Goal: Information Seeking & Learning: Learn about a topic

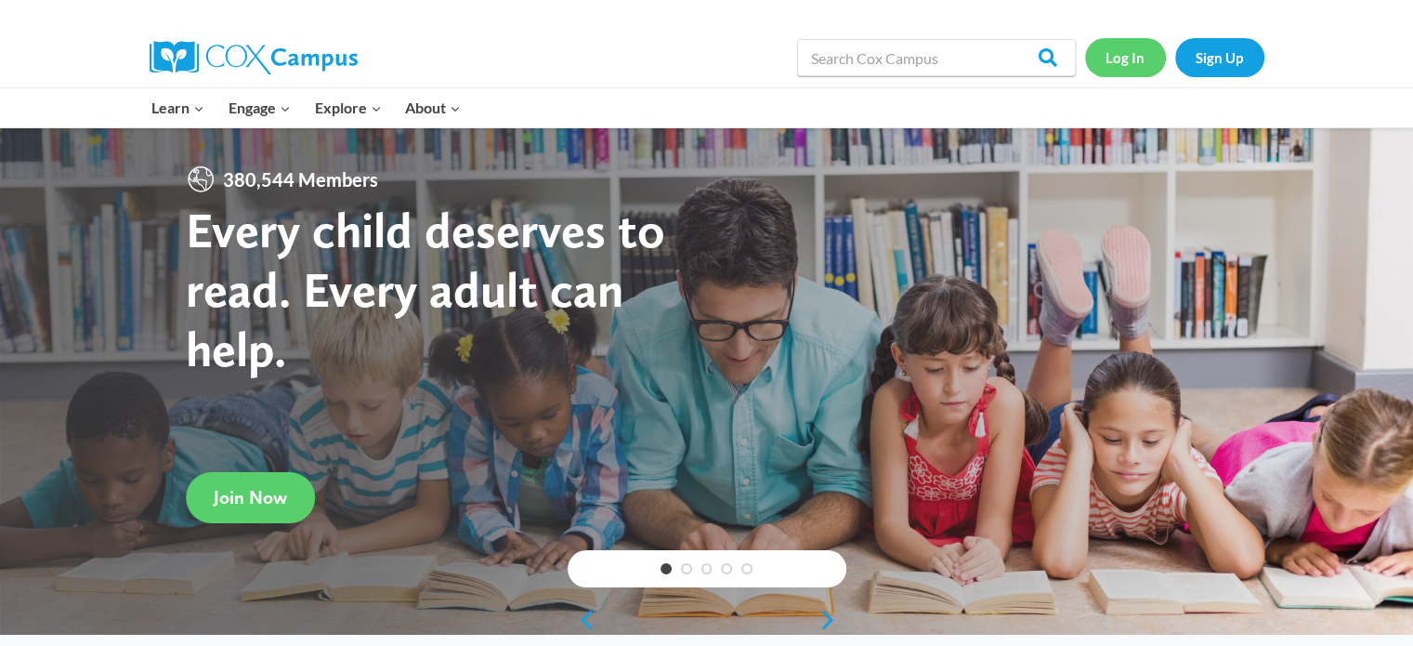
click at [1130, 65] on link "Log In" at bounding box center [1125, 57] width 81 height 38
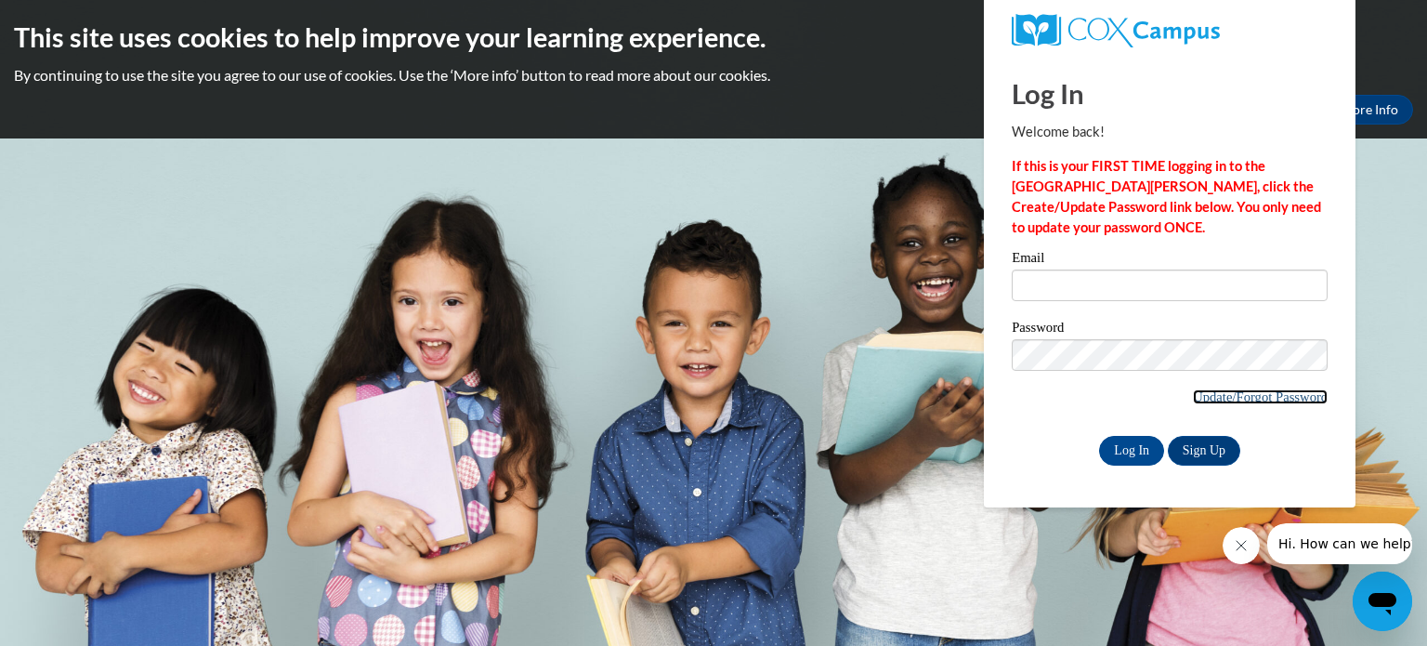
click at [1245, 401] on link "Update/Forgot Password" at bounding box center [1260, 396] width 135 height 15
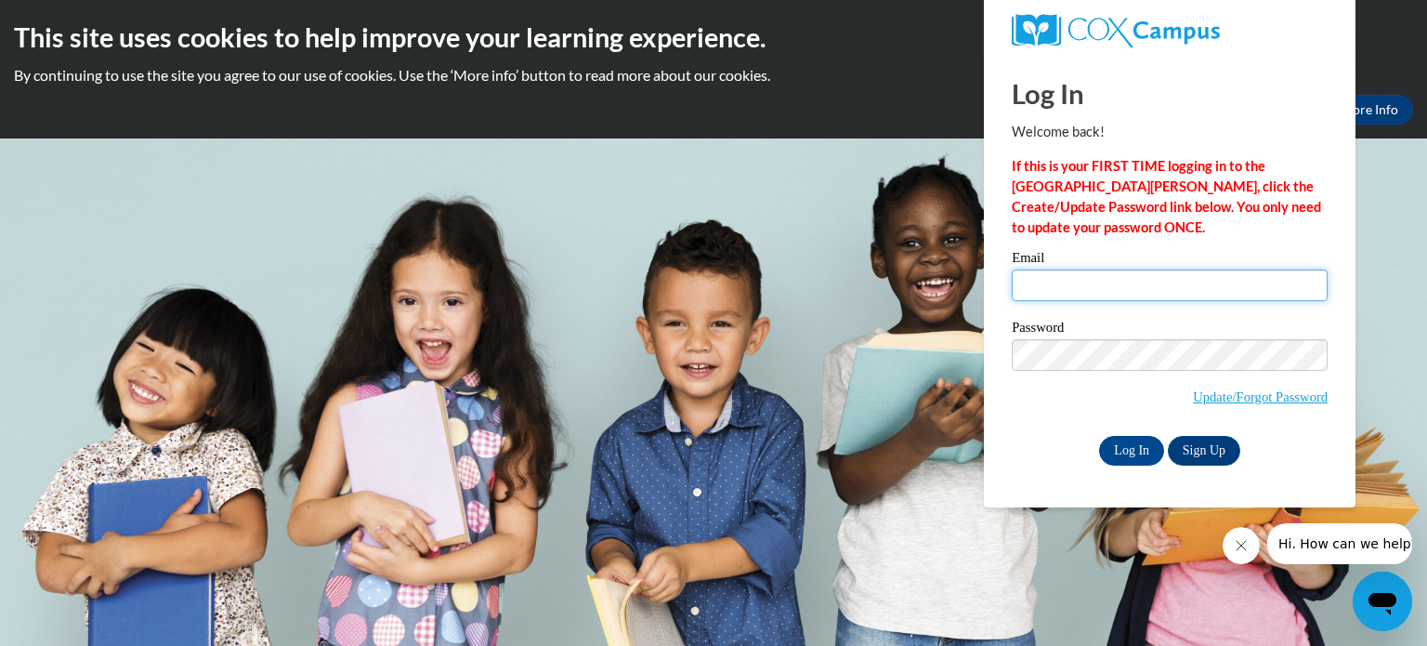
click at [1198, 282] on input "Email" at bounding box center [1170, 285] width 316 height 32
type input "s"
type input "schoeb.maegan@fcboe.org"
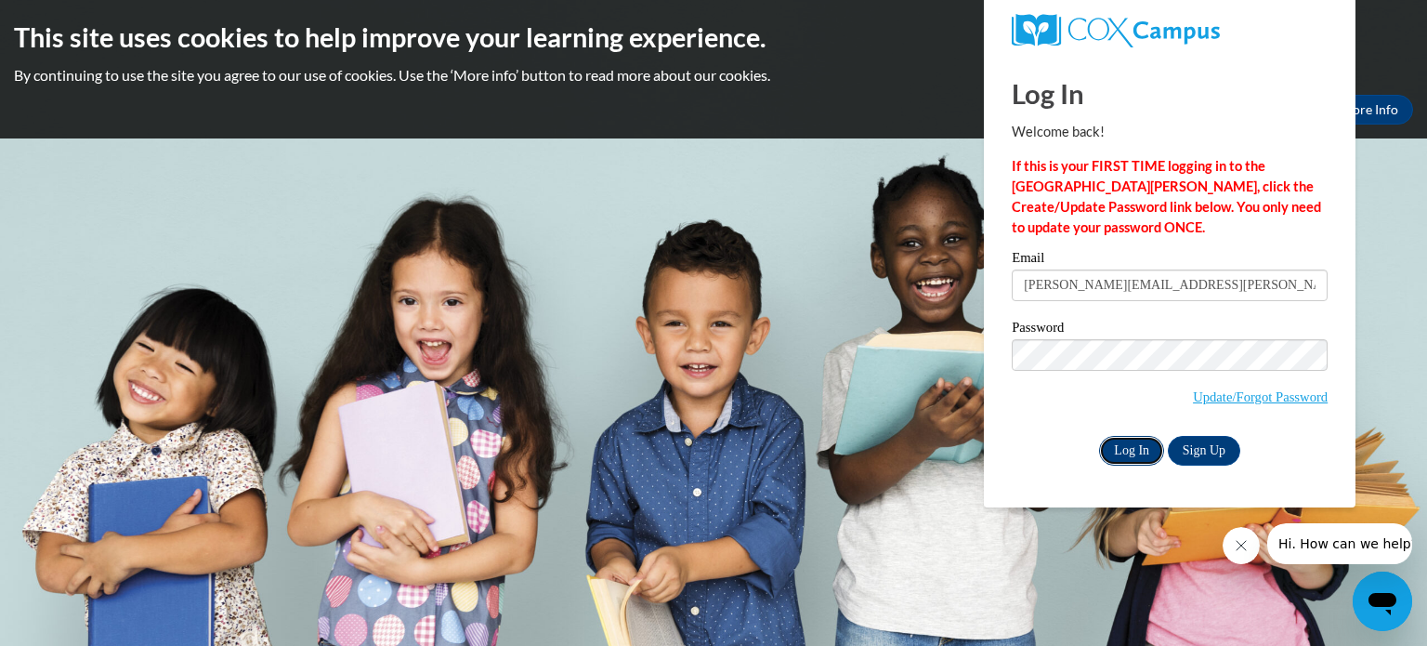
click at [1137, 452] on input "Log In" at bounding box center [1131, 451] width 65 height 30
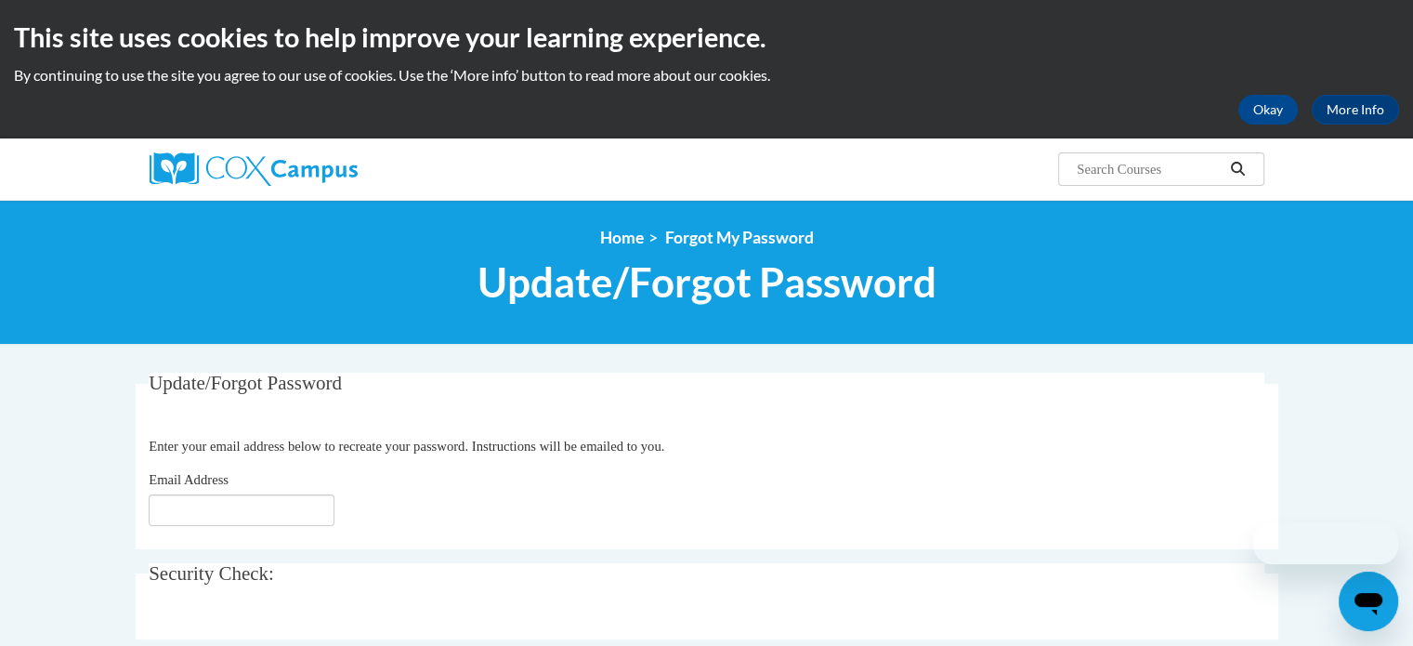
scroll to position [186, 0]
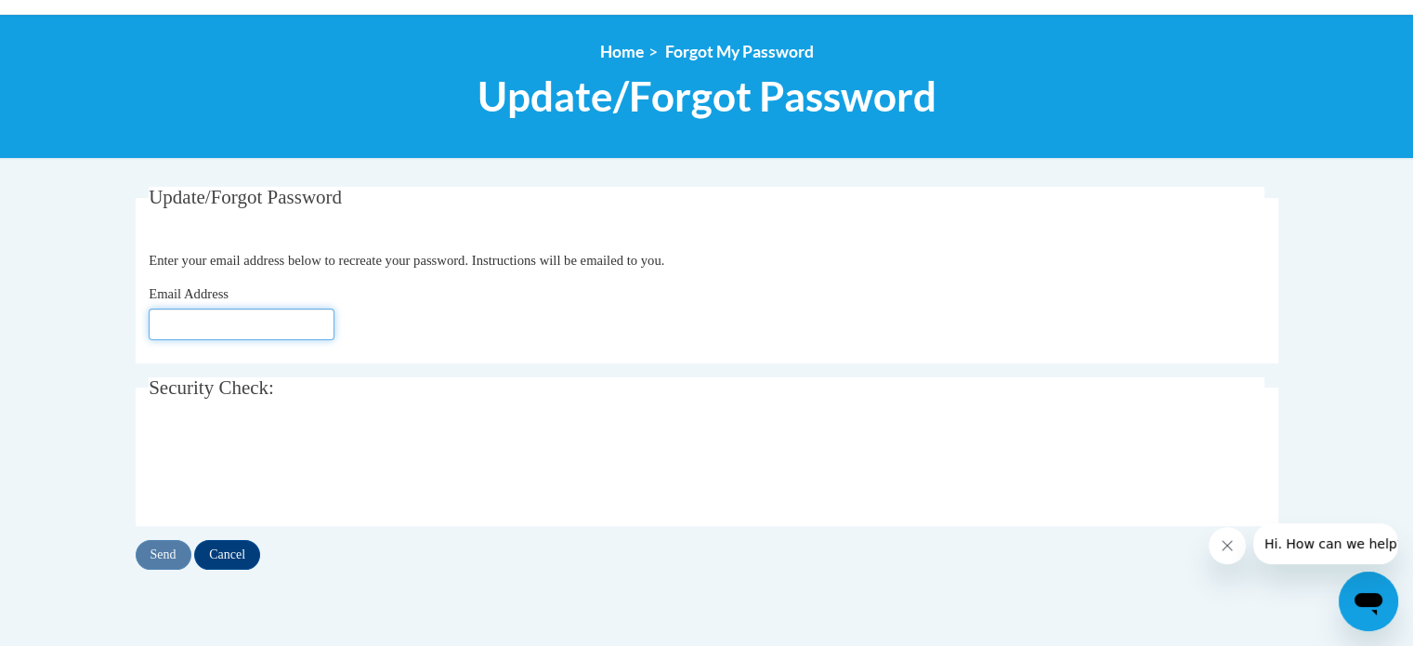
click at [271, 321] on input "Email Address" at bounding box center [242, 324] width 186 height 32
type input "s"
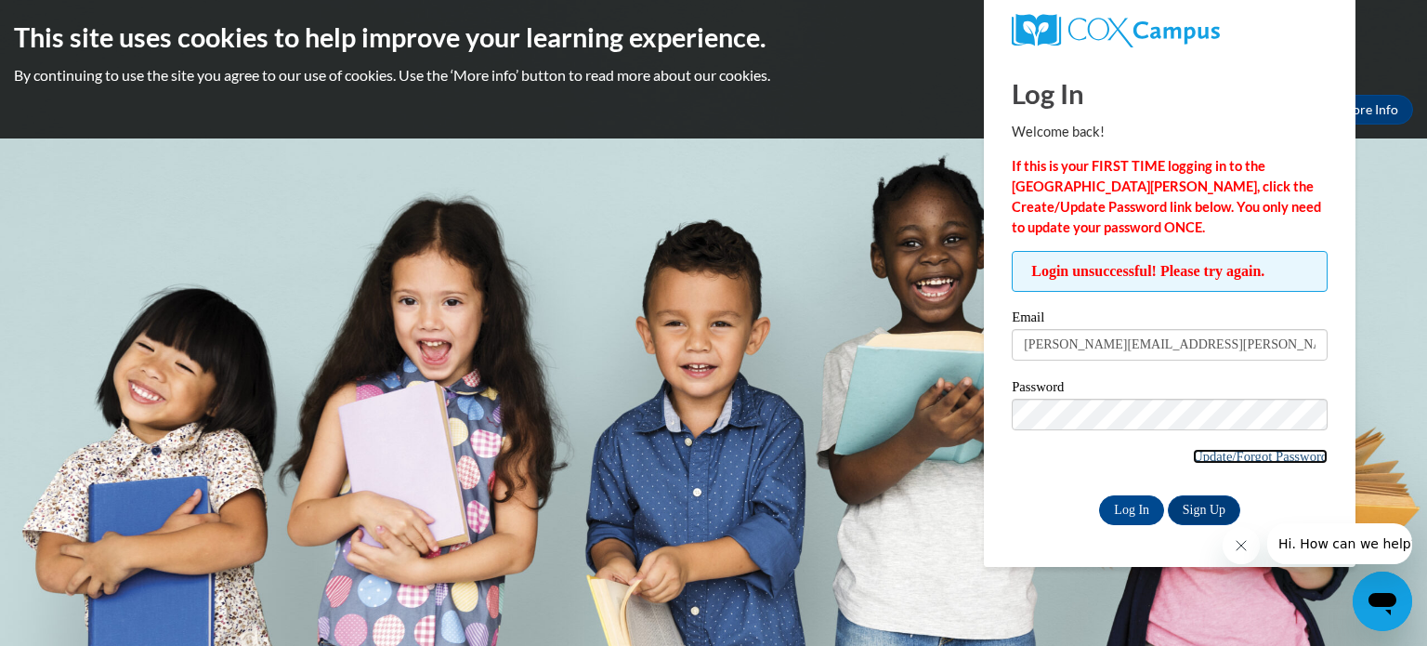
click at [1264, 456] on link "Update/Forgot Password" at bounding box center [1260, 456] width 135 height 15
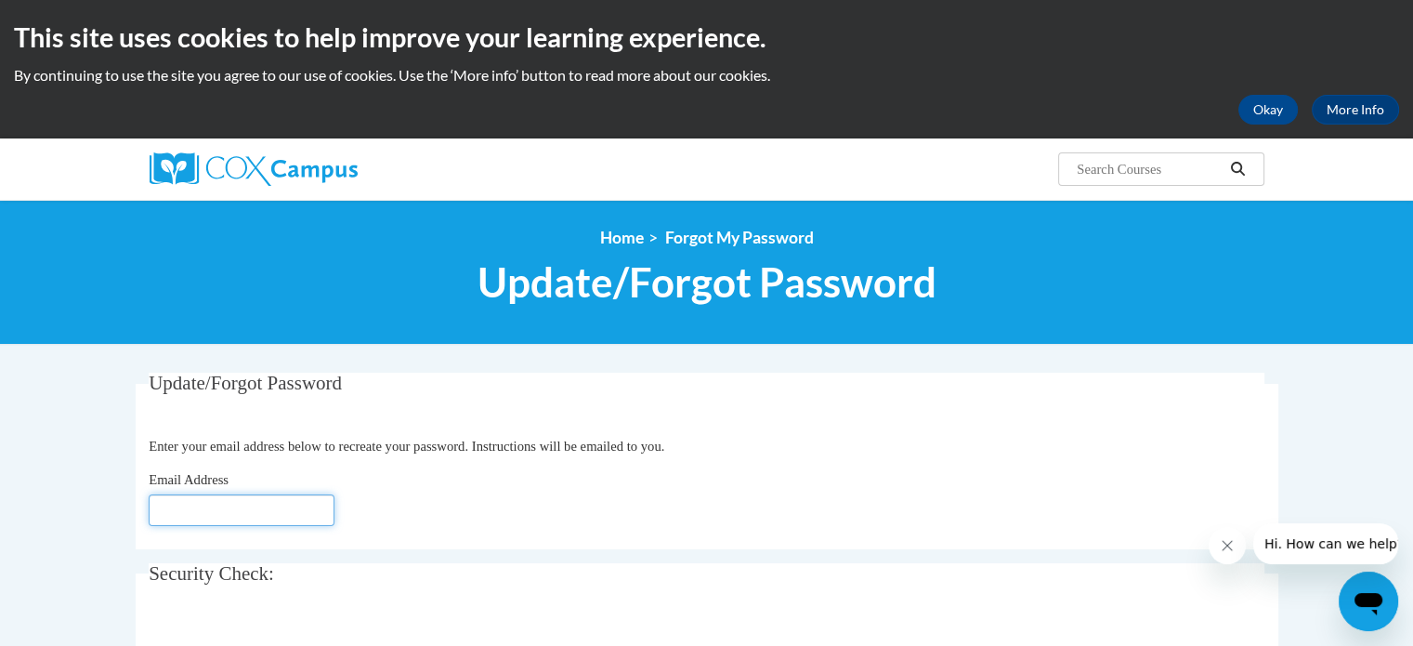
click at [251, 507] on input "Email Address" at bounding box center [242, 510] width 186 height 32
type input "[PERSON_NAME][EMAIL_ADDRESS][PERSON_NAME][DOMAIN_NAME]"
click at [887, 515] on div "Email Address [PERSON_NAME][EMAIL_ADDRESS][PERSON_NAME][DOMAIN_NAME]" at bounding box center [707, 497] width 1116 height 57
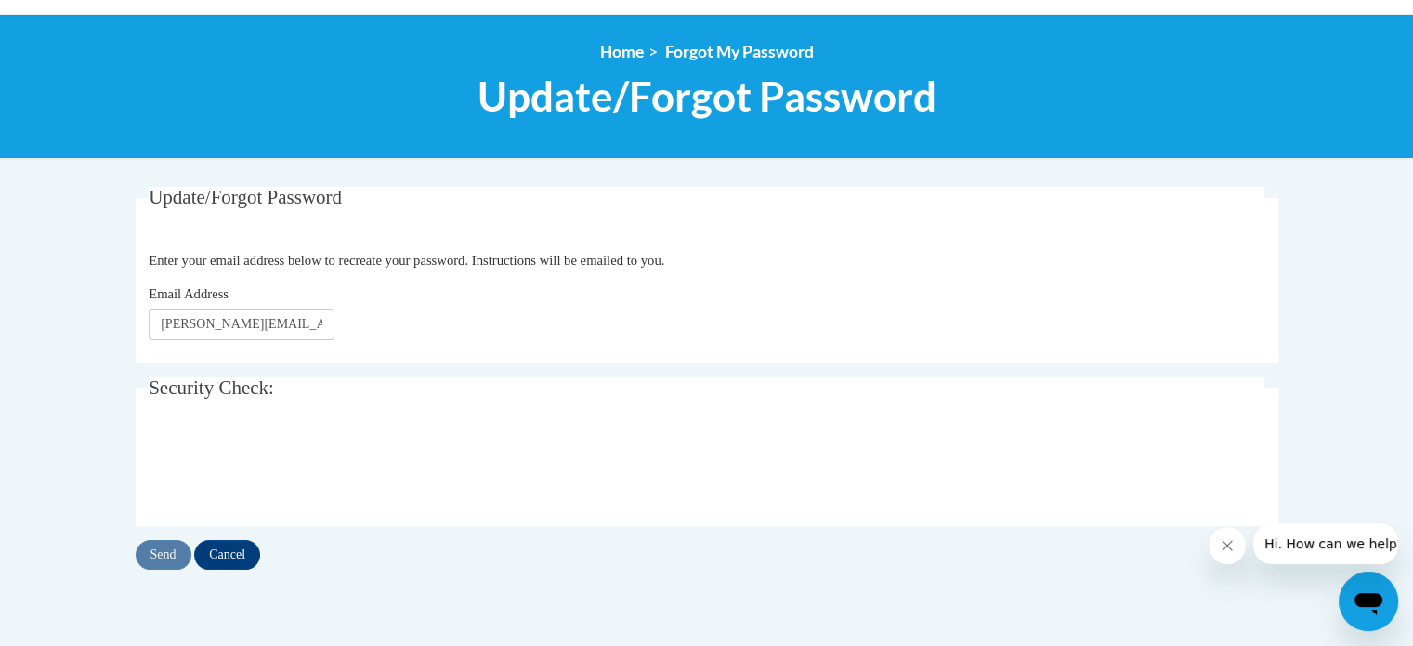
scroll to position [279, 0]
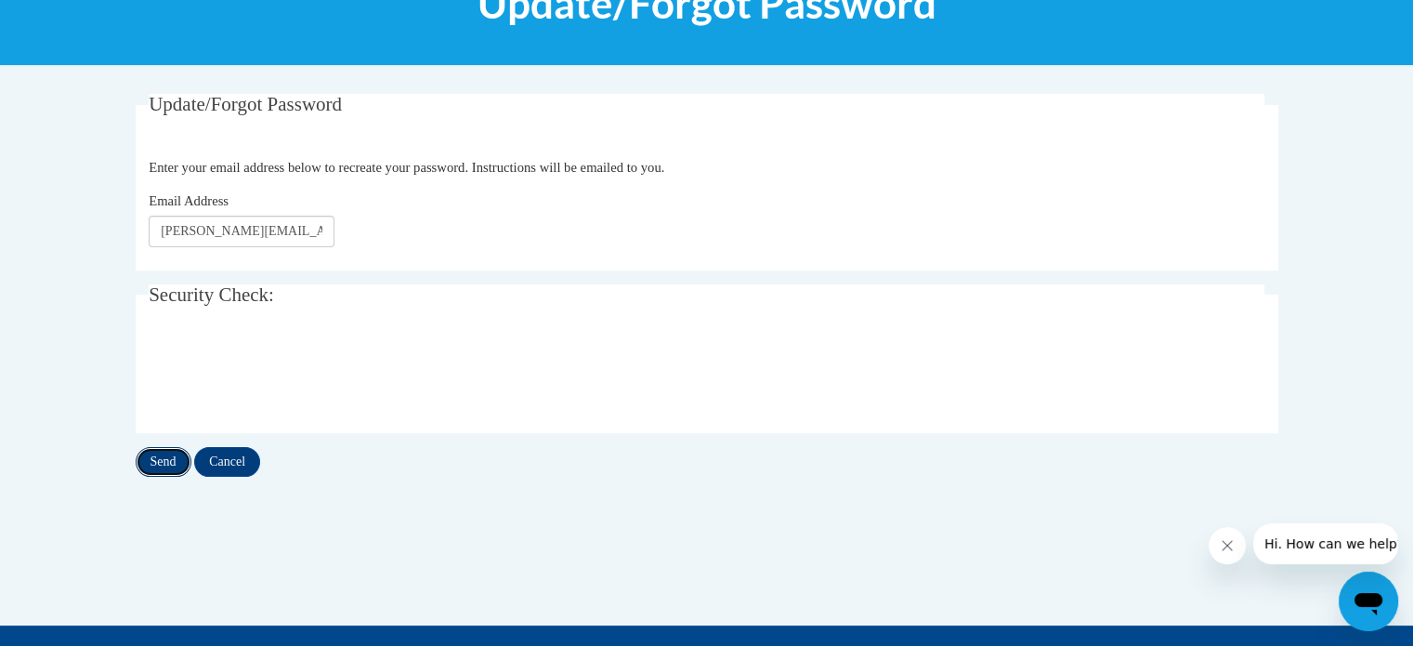
click at [149, 463] on input "Send" at bounding box center [164, 462] width 56 height 30
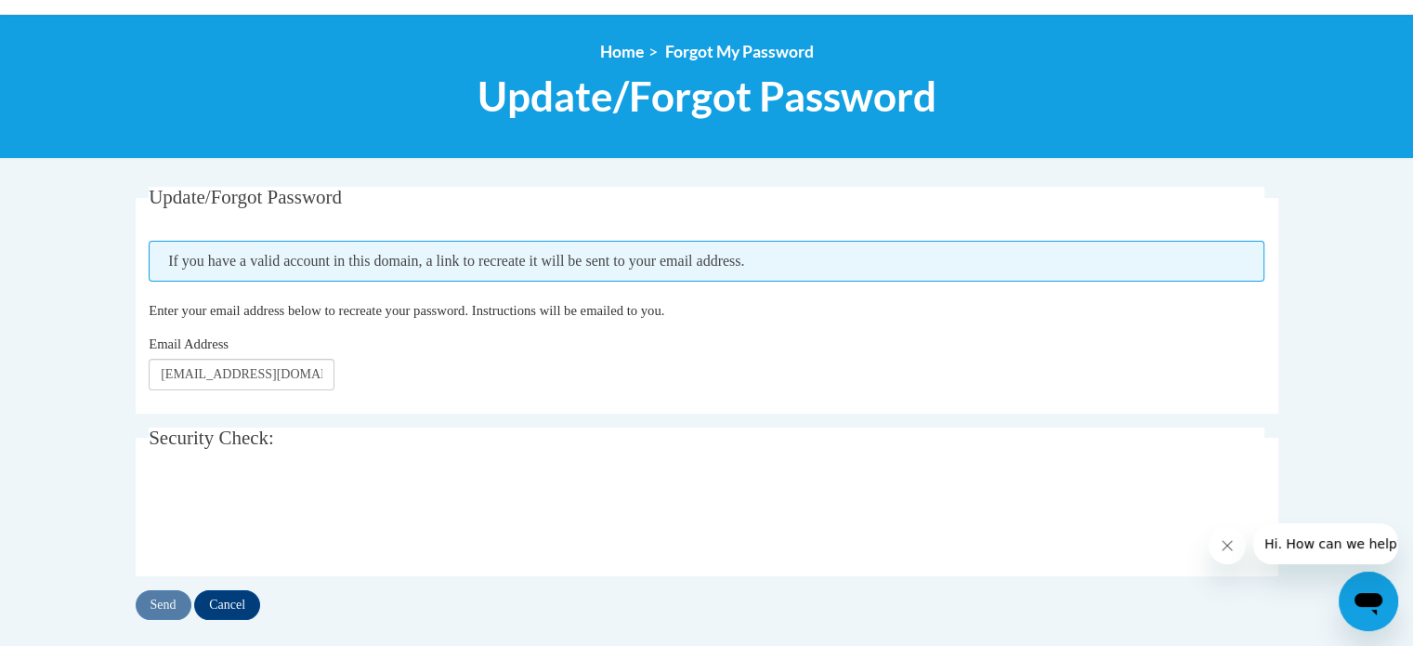
scroll to position [279, 0]
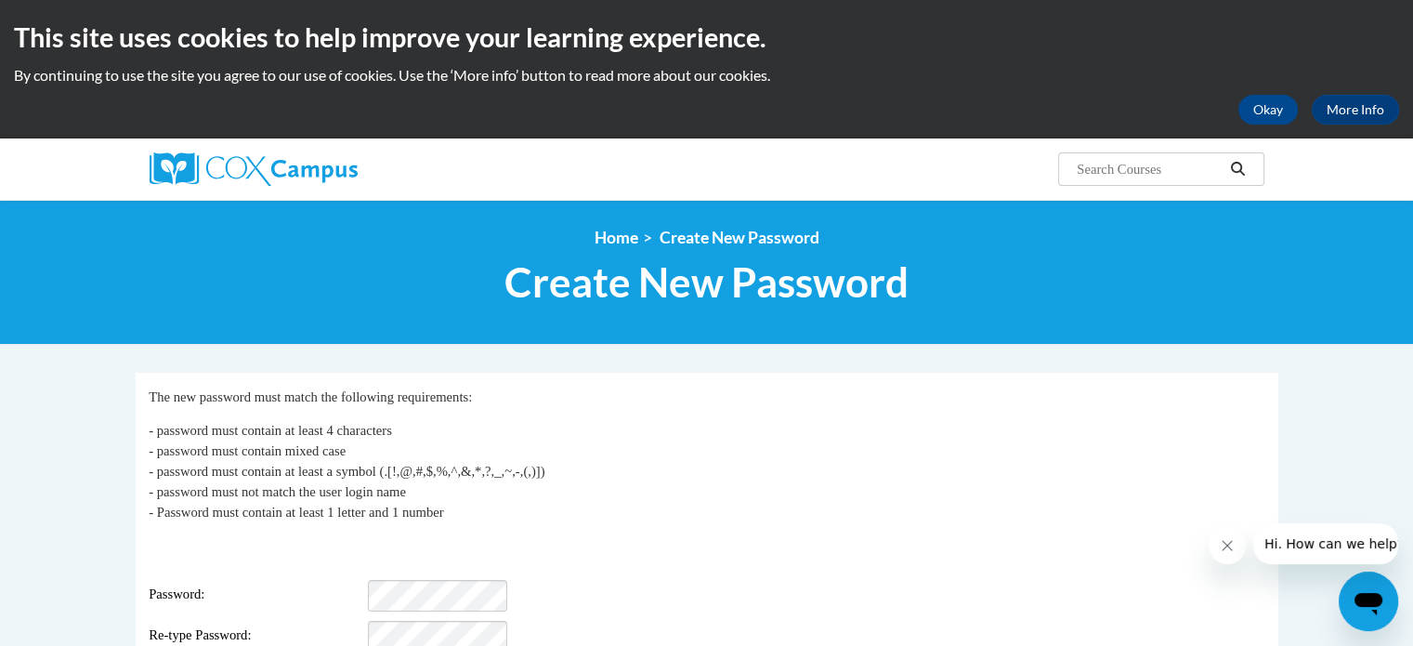
scroll to position [186, 0]
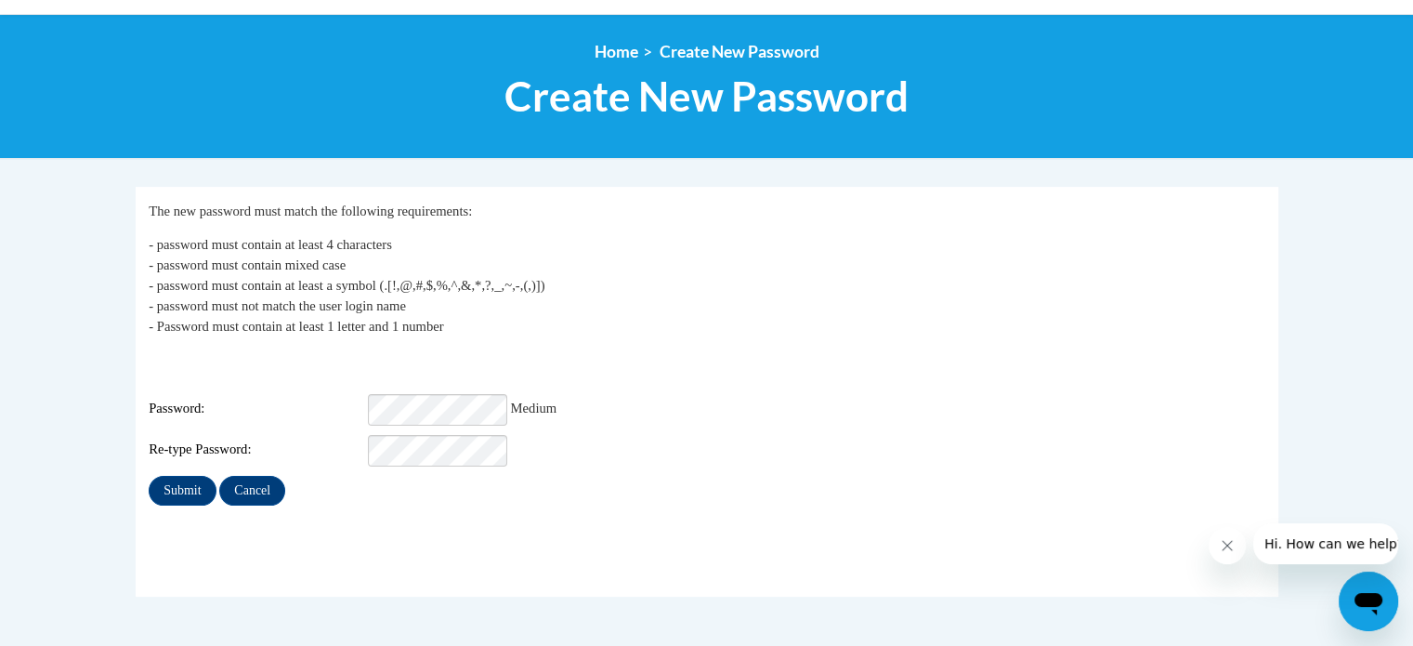
click at [825, 321] on p "- password must contain at least 4 characters - password must contain mixed cas…" at bounding box center [707, 285] width 1116 height 102
click at [149, 476] on input "Submit" at bounding box center [182, 491] width 67 height 30
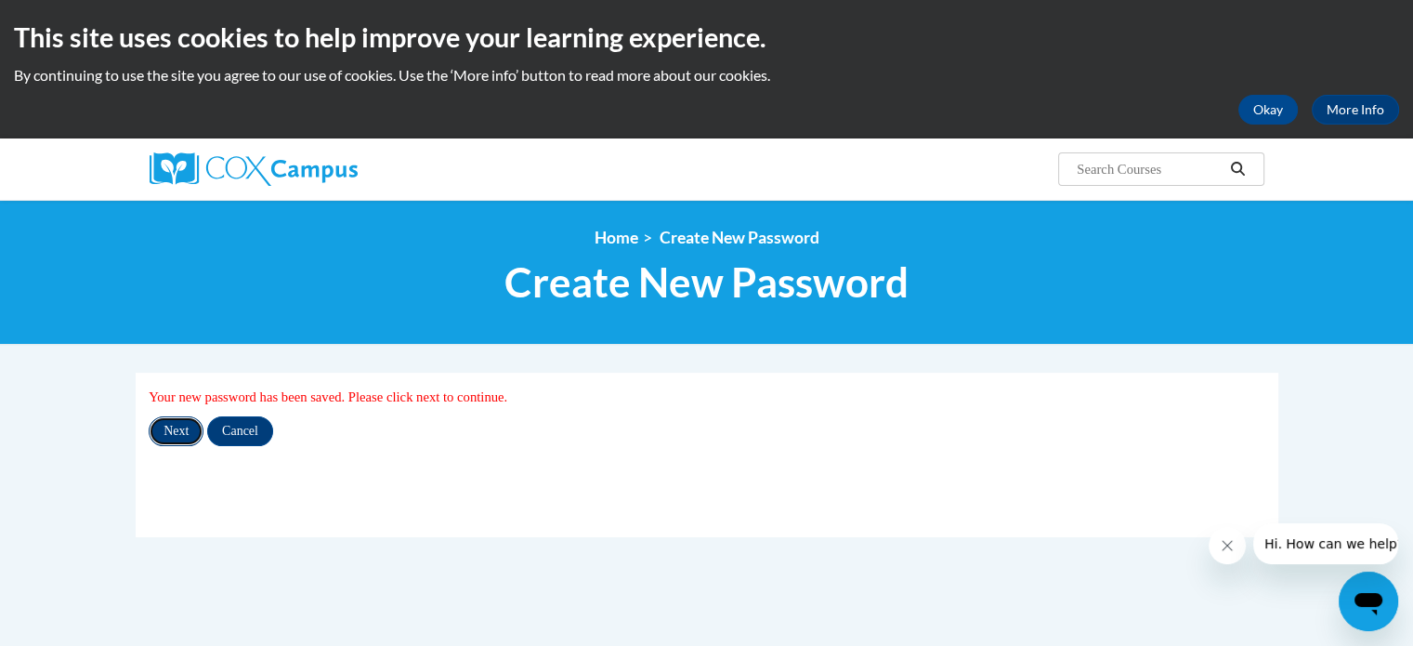
drag, startPoint x: 186, startPoint y: 426, endPoint x: 200, endPoint y: 428, distance: 14.1
click at [186, 426] on input "Next" at bounding box center [176, 431] width 55 height 30
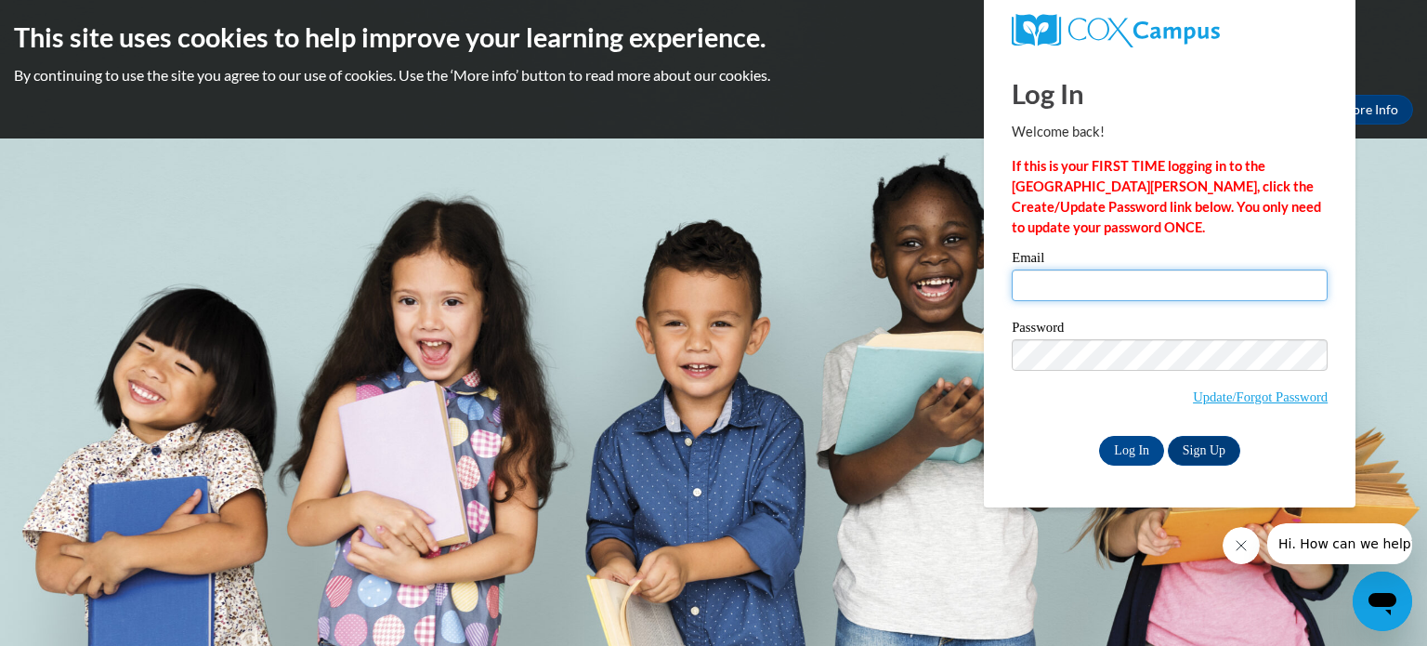
click at [1100, 291] on input "Email" at bounding box center [1170, 285] width 316 height 32
type input "[PERSON_NAME][EMAIL_ADDRESS][PERSON_NAME][DOMAIN_NAME]"
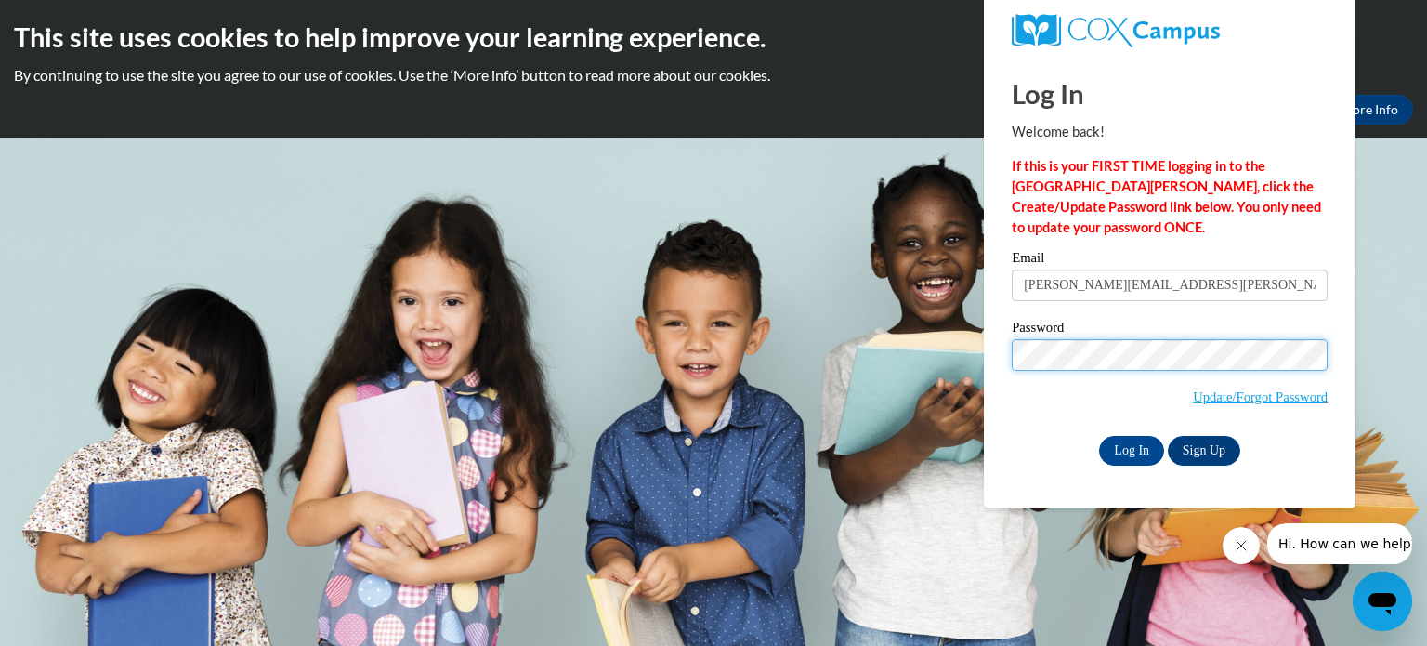
click at [1099, 436] on input "Log In" at bounding box center [1131, 451] width 65 height 30
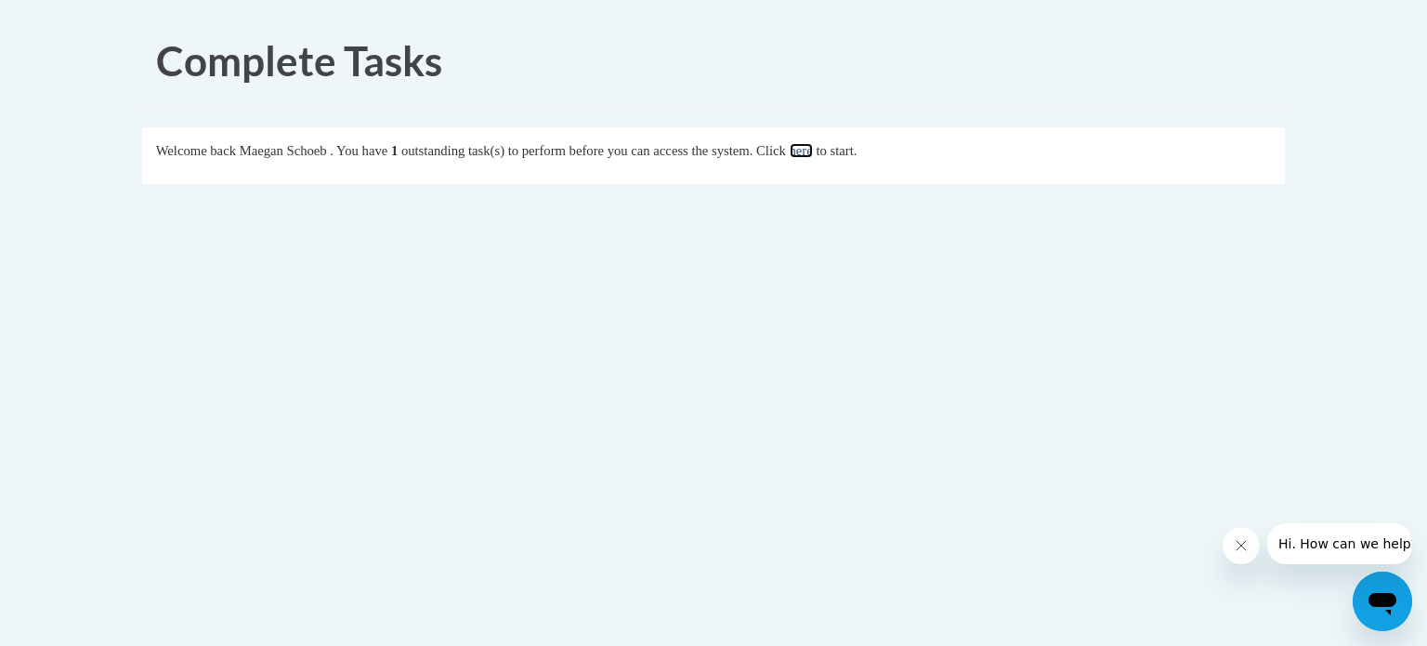
click at [813, 153] on link "here" at bounding box center [801, 150] width 23 height 15
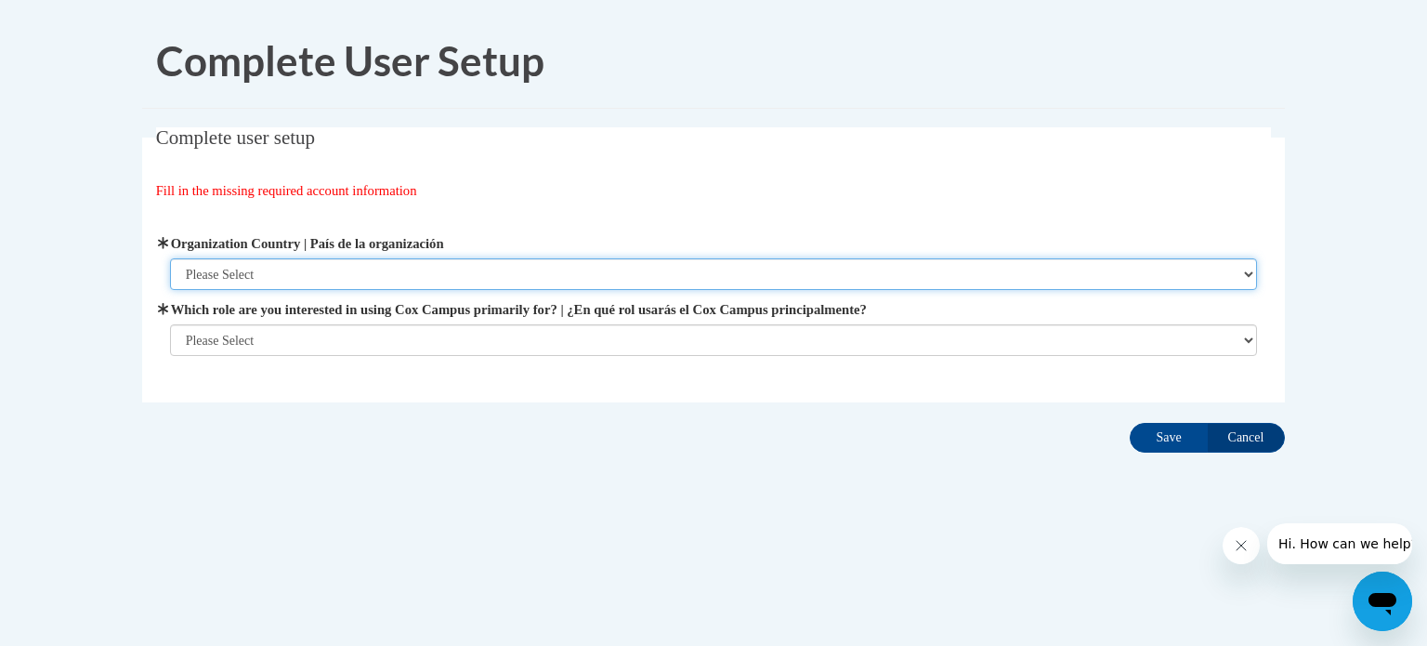
click at [541, 279] on select "Please Select United States | Estados Unidos Outside of the United States | Fue…" at bounding box center [714, 274] width 1088 height 32
select select "ad49bcad-a171-4b2e-b99c-48b446064914"
click at [170, 258] on select "Please Select United States | Estados Unidos Outside of the United States | Fue…" at bounding box center [714, 274] width 1088 height 32
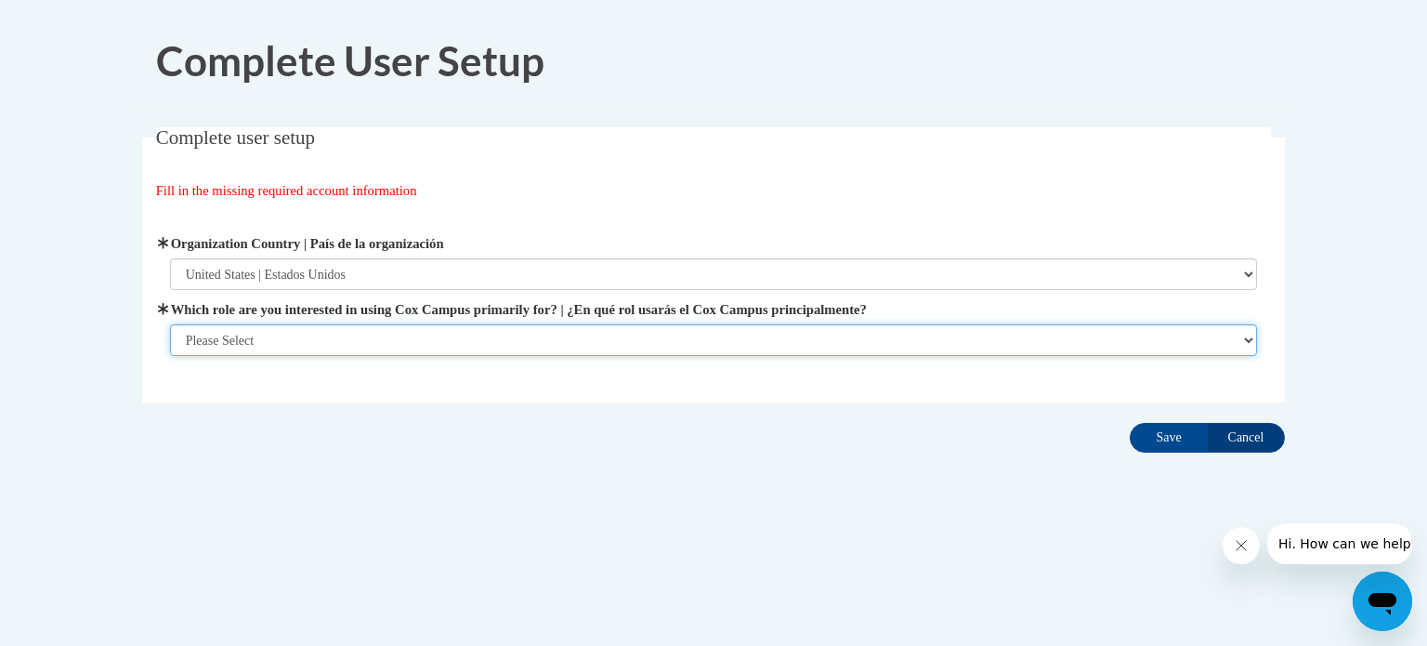
click at [468, 340] on select "Please Select College/University | Colegio/Universidad Community/Nonprofit Part…" at bounding box center [714, 340] width 1088 height 32
select select "fbf2d438-af2f-41f8-98f1-81c410e29de3"
click at [170, 356] on select "Please Select College/University | Colegio/Universidad Community/Nonprofit Part…" at bounding box center [714, 340] width 1088 height 32
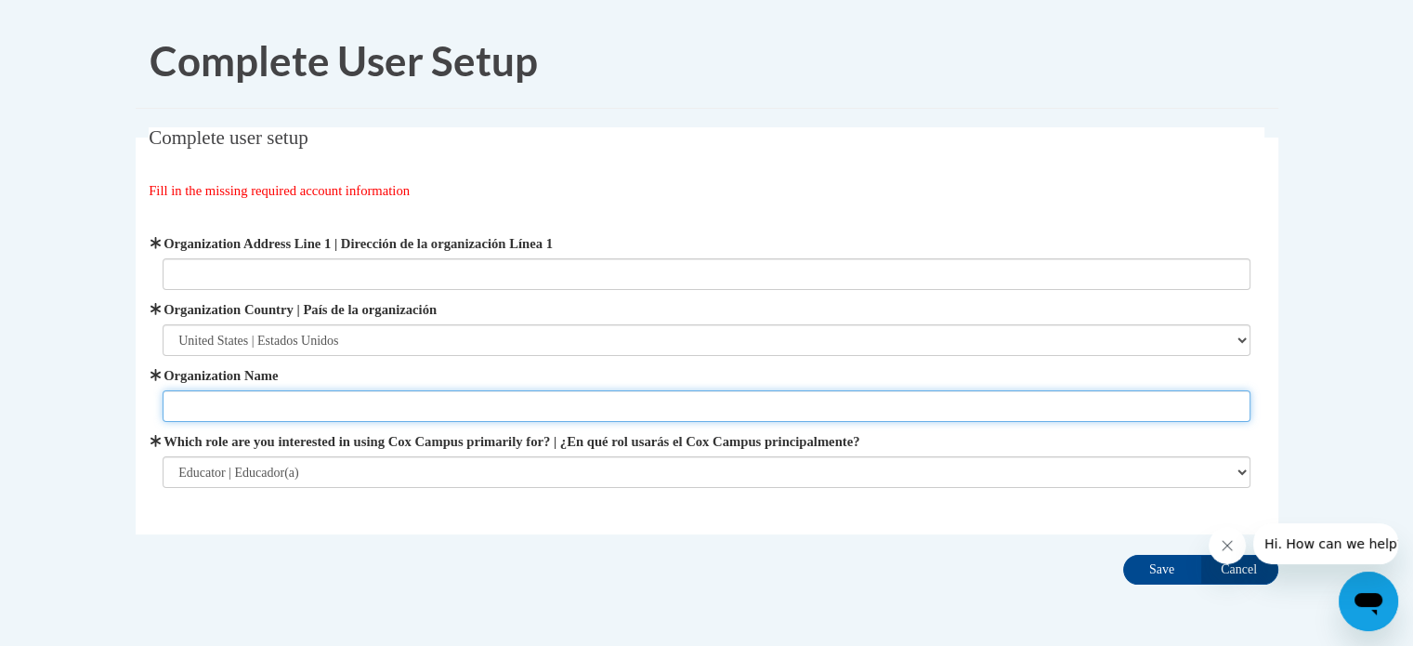
click at [379, 399] on input "Organization Name" at bounding box center [707, 406] width 1088 height 32
type input "Fayette County Schools"
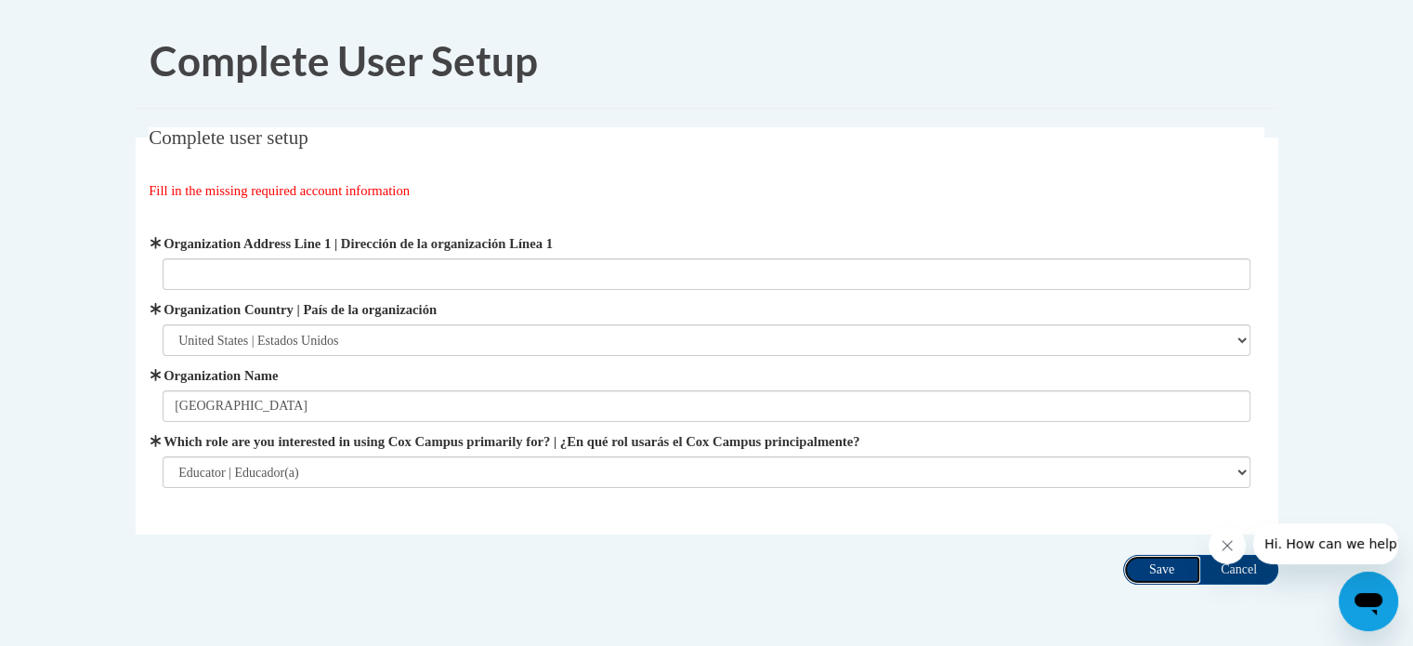
click at [1155, 575] on input "Save" at bounding box center [1162, 570] width 78 height 30
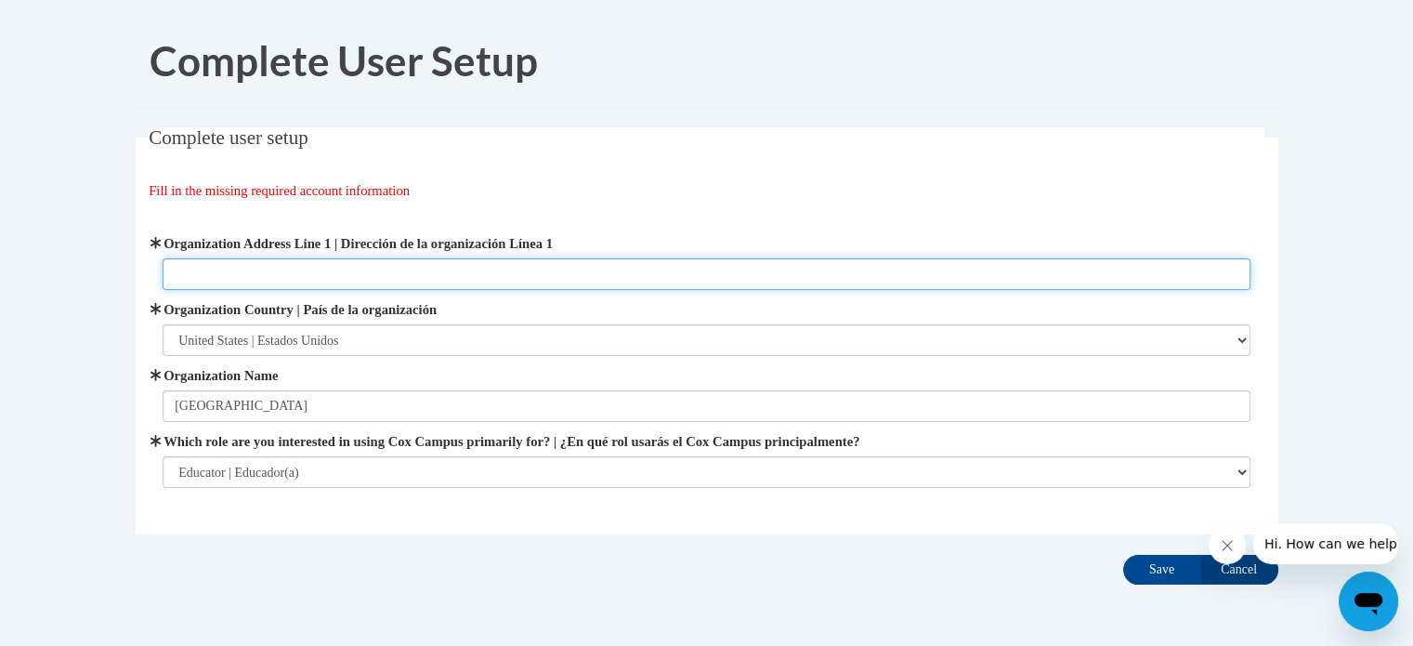
click at [368, 268] on input "Organization Address Line 1 | Dirección de la organización Línea 1" at bounding box center [707, 274] width 1088 height 32
type input "i"
type input "677 Inman Road"
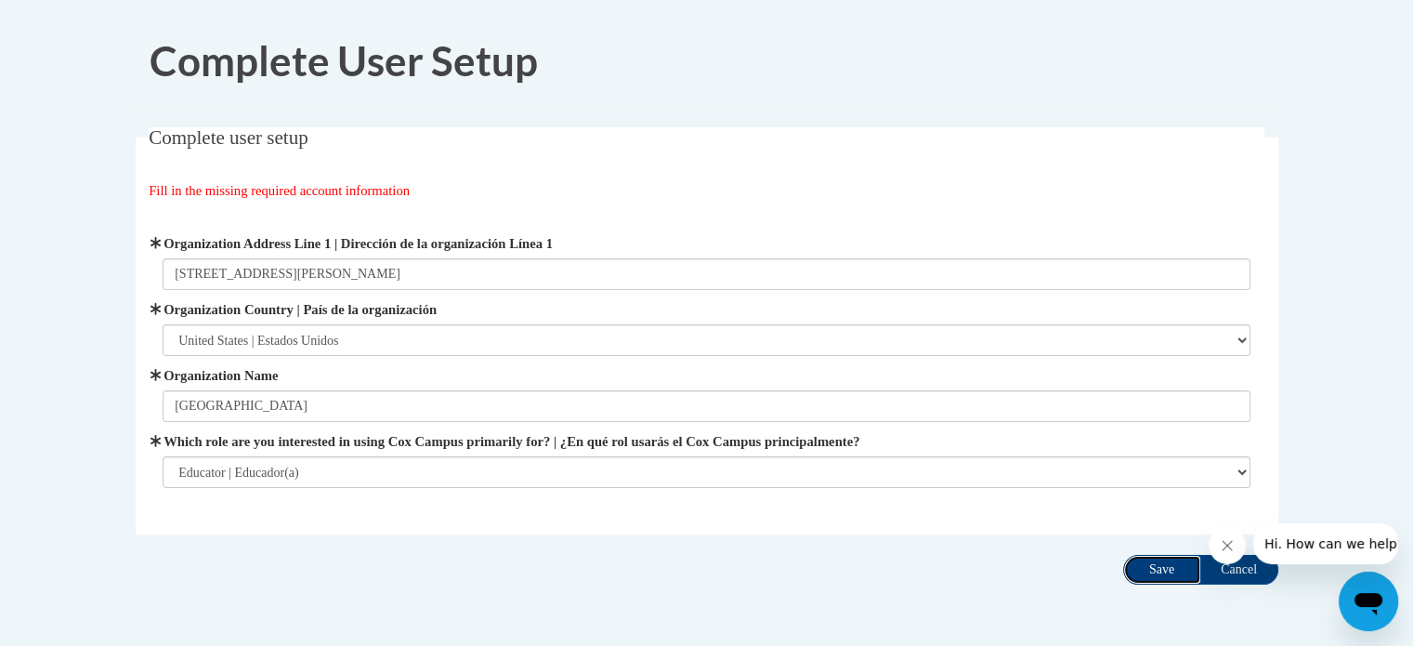
click at [1141, 576] on input "Save" at bounding box center [1162, 570] width 78 height 30
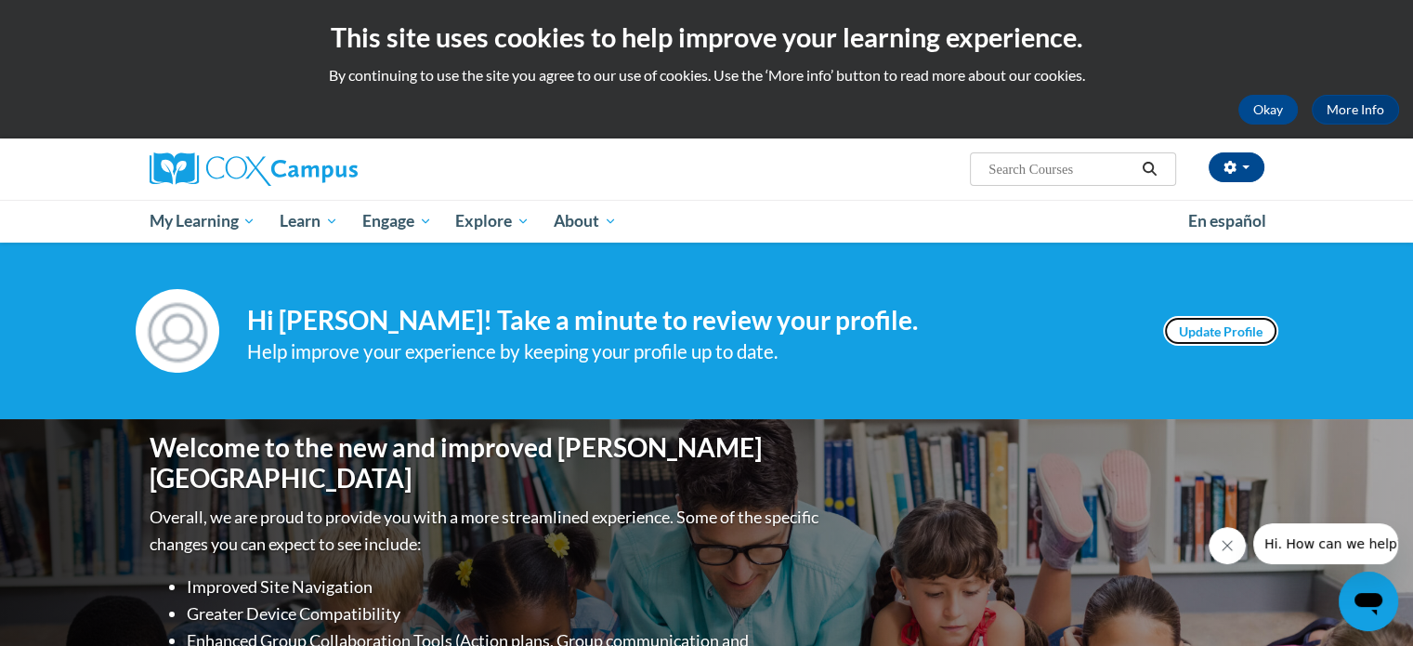
click at [1197, 331] on link "Update Profile" at bounding box center [1220, 331] width 115 height 30
click at [1271, 111] on button "Okay" at bounding box center [1267, 110] width 59 height 30
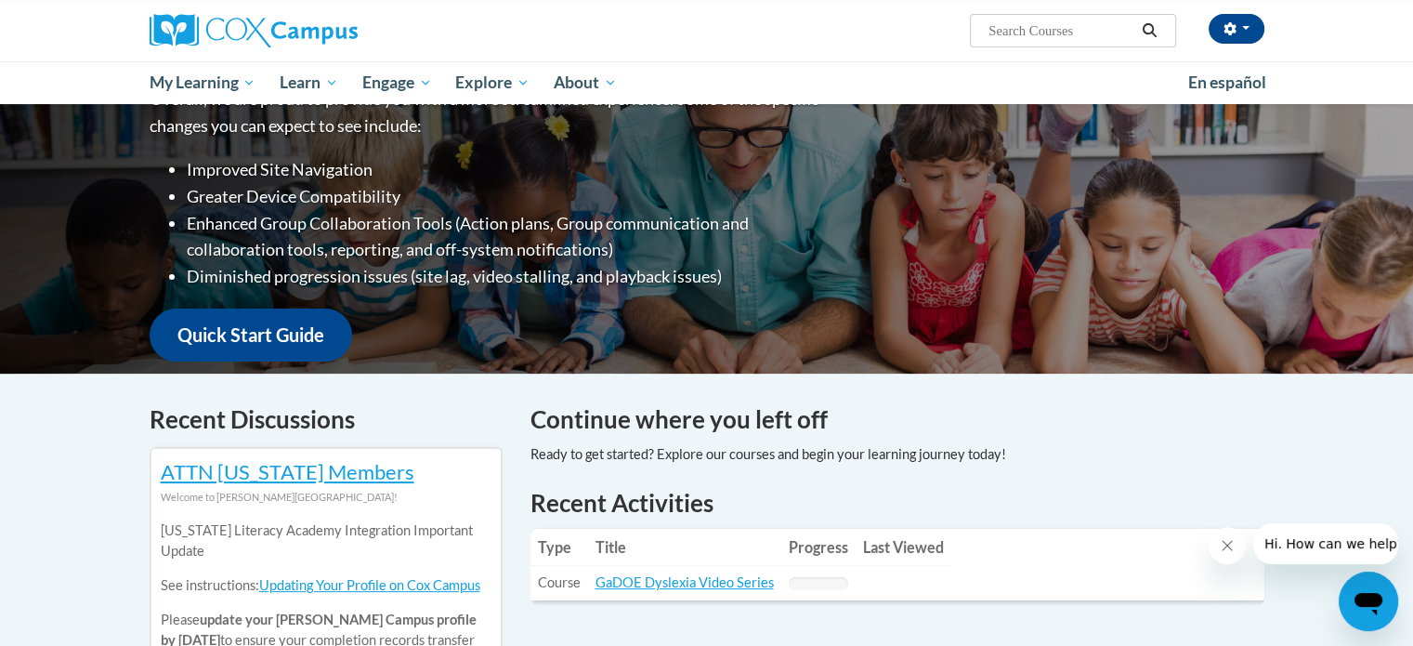
scroll to position [465, 0]
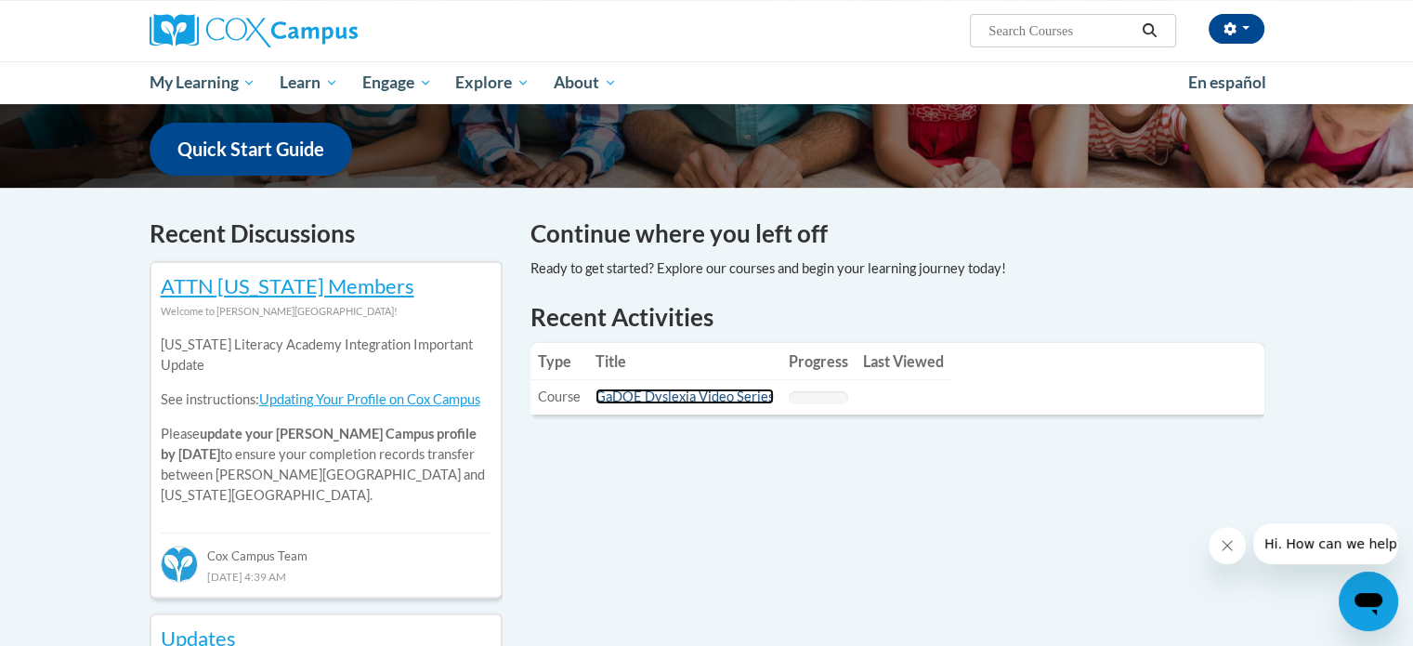
click at [699, 400] on link "GaDOE Dyslexia Video Series" at bounding box center [685, 396] width 178 height 16
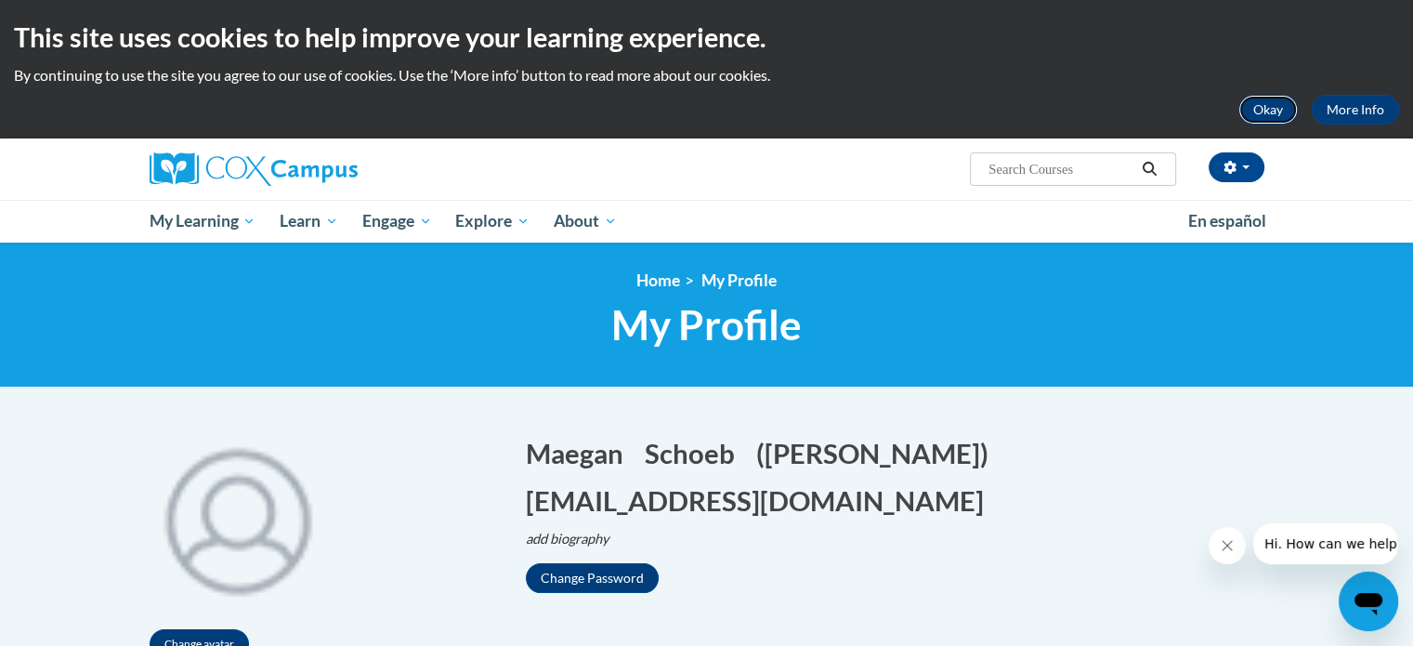
click at [1270, 114] on button "Okay" at bounding box center [1267, 110] width 59 height 30
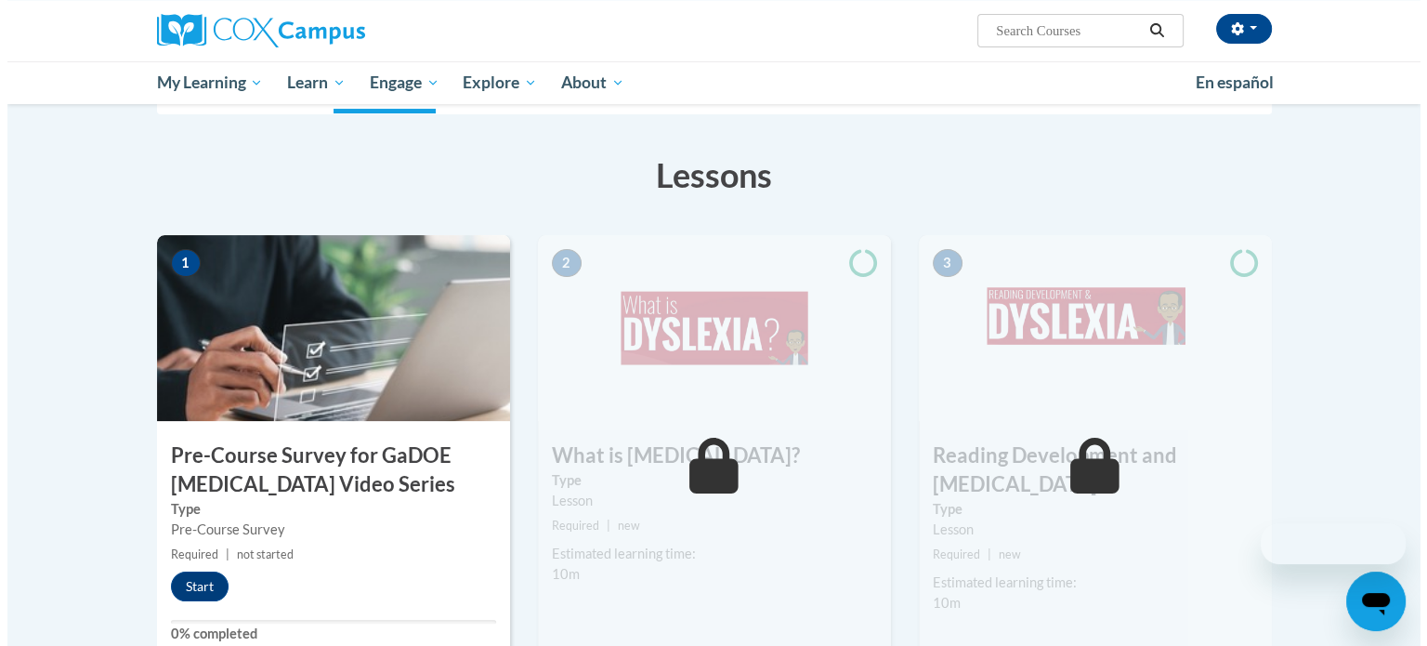
scroll to position [465, 0]
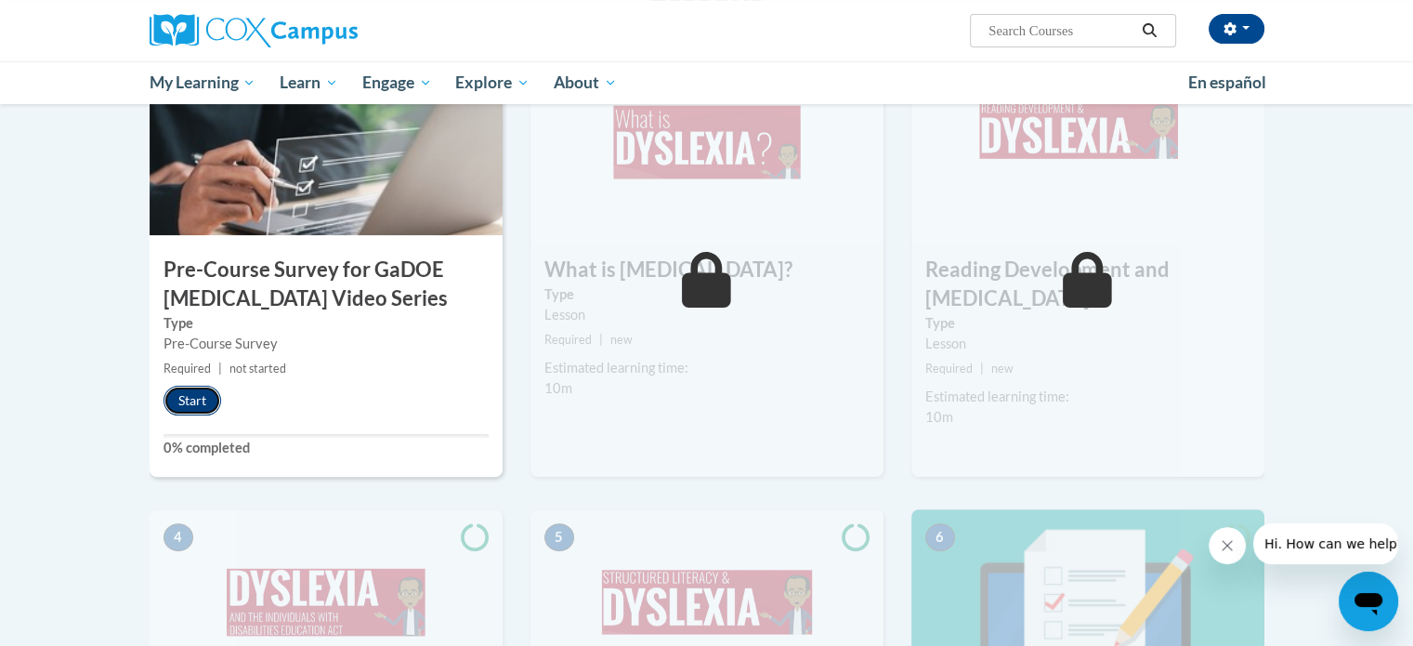
click at [189, 400] on button "Start" at bounding box center [193, 401] width 58 height 30
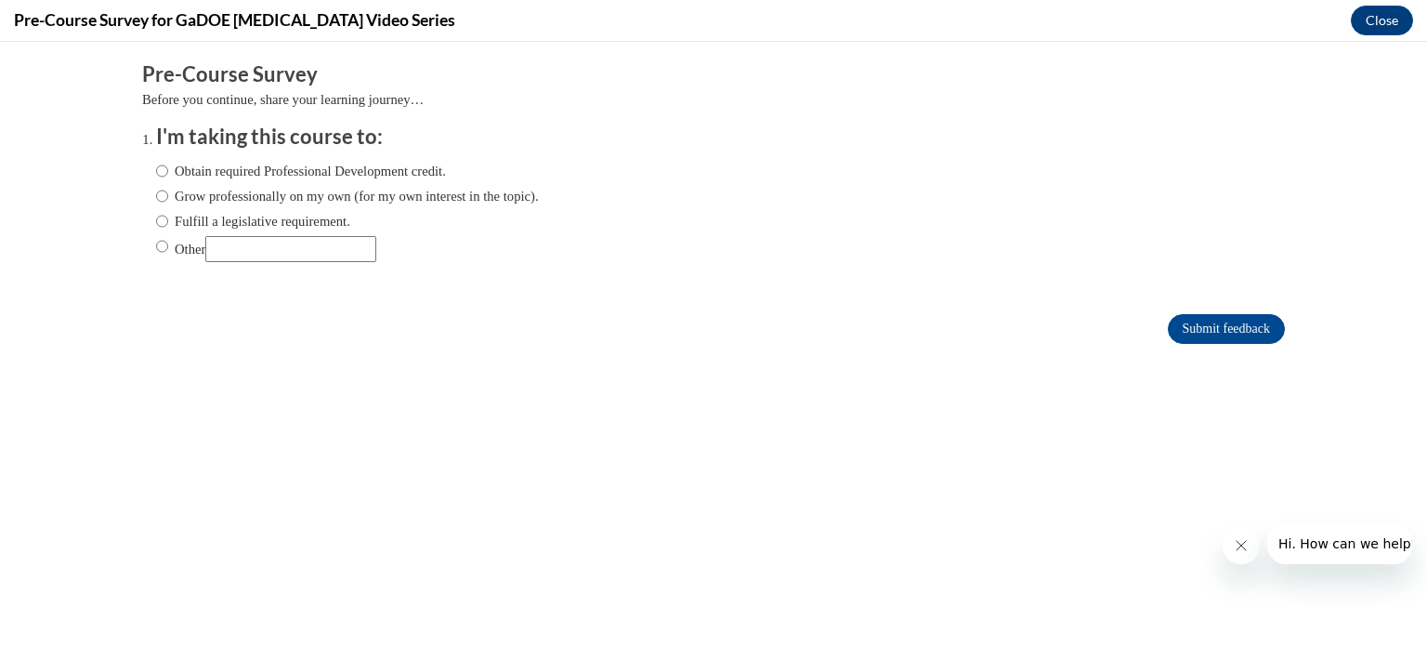
scroll to position [0, 0]
click at [179, 170] on label "Obtain required Professional Development credit." at bounding box center [301, 171] width 290 height 20
click at [168, 170] on input "Obtain required Professional Development credit." at bounding box center [162, 171] width 12 height 20
radio input "true"
click at [1184, 317] on input "Submit feedback" at bounding box center [1226, 329] width 117 height 30
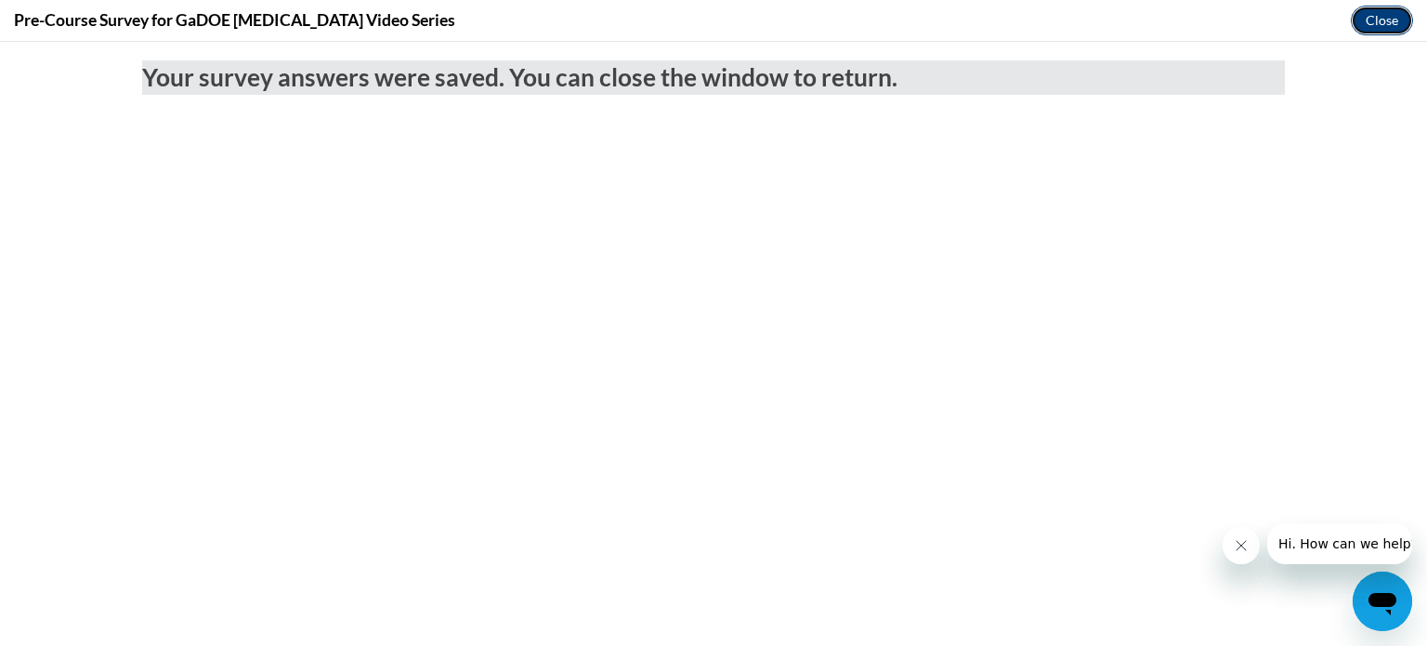
click at [1365, 17] on button "Close" at bounding box center [1382, 21] width 62 height 30
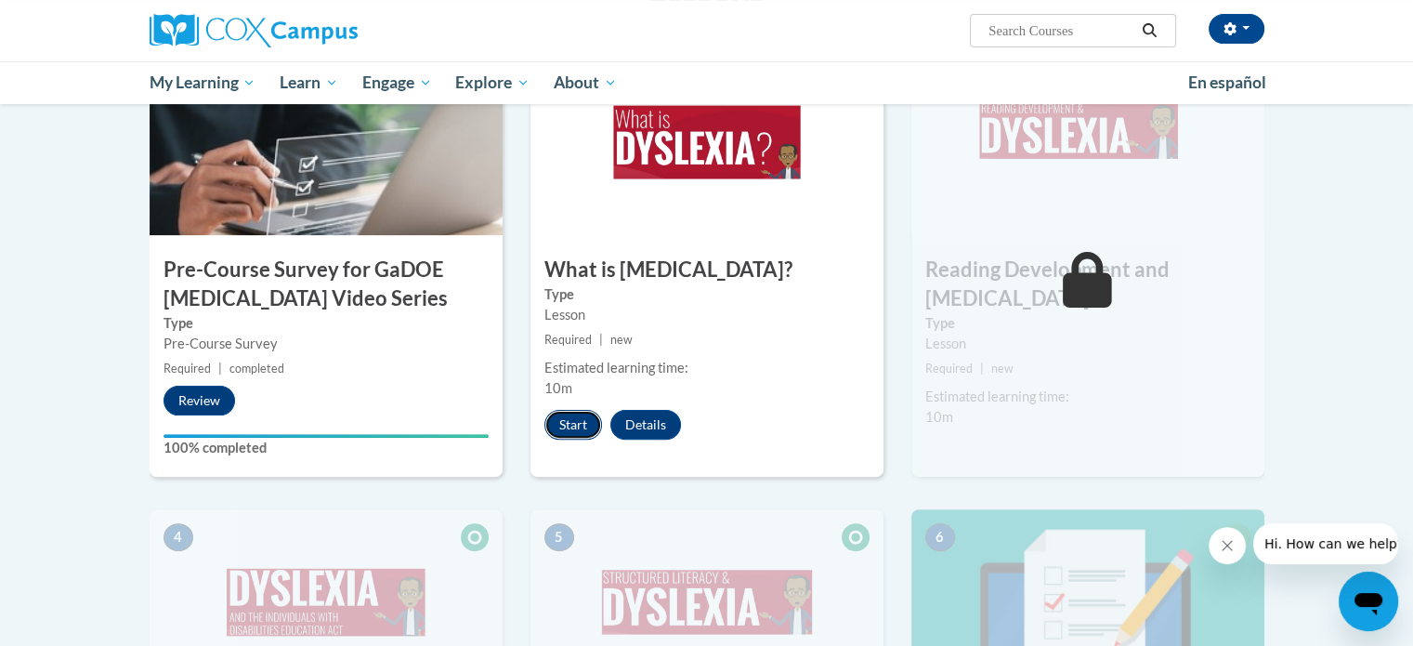
click at [580, 423] on button "Start" at bounding box center [573, 425] width 58 height 30
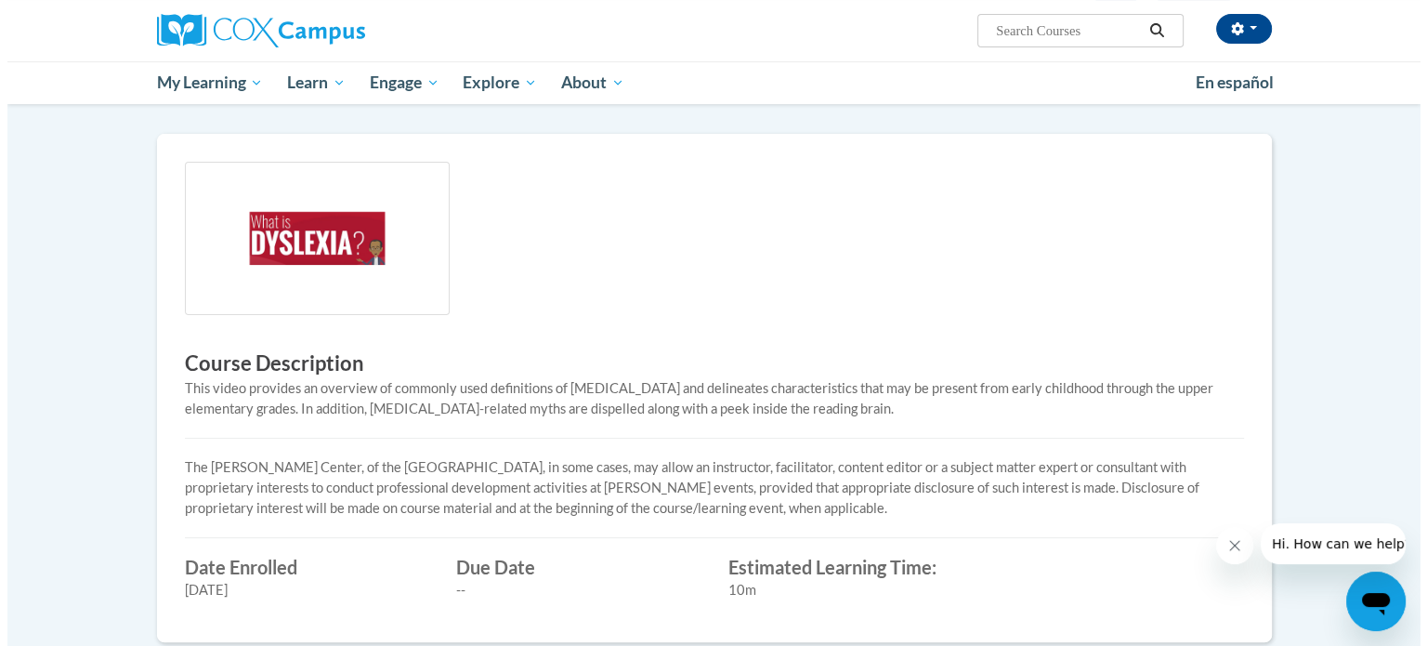
scroll to position [37, 0]
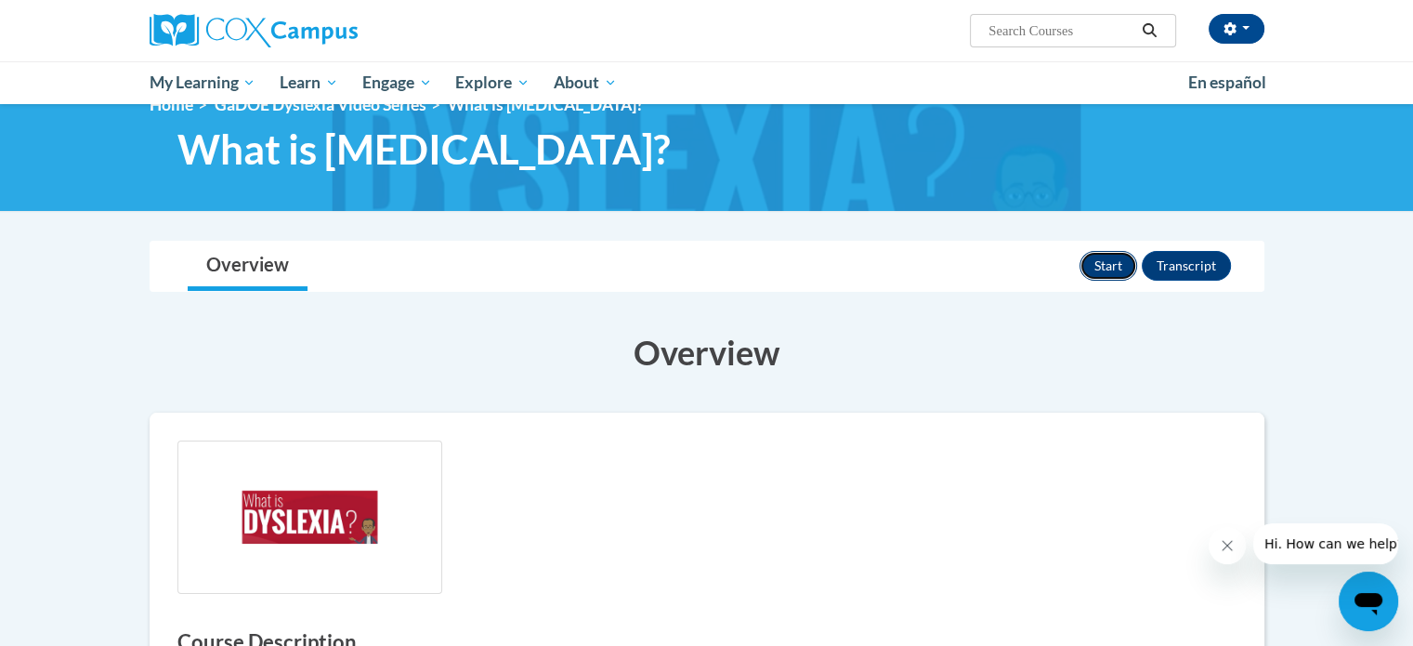
click at [1097, 261] on button "Start" at bounding box center [1109, 266] width 58 height 30
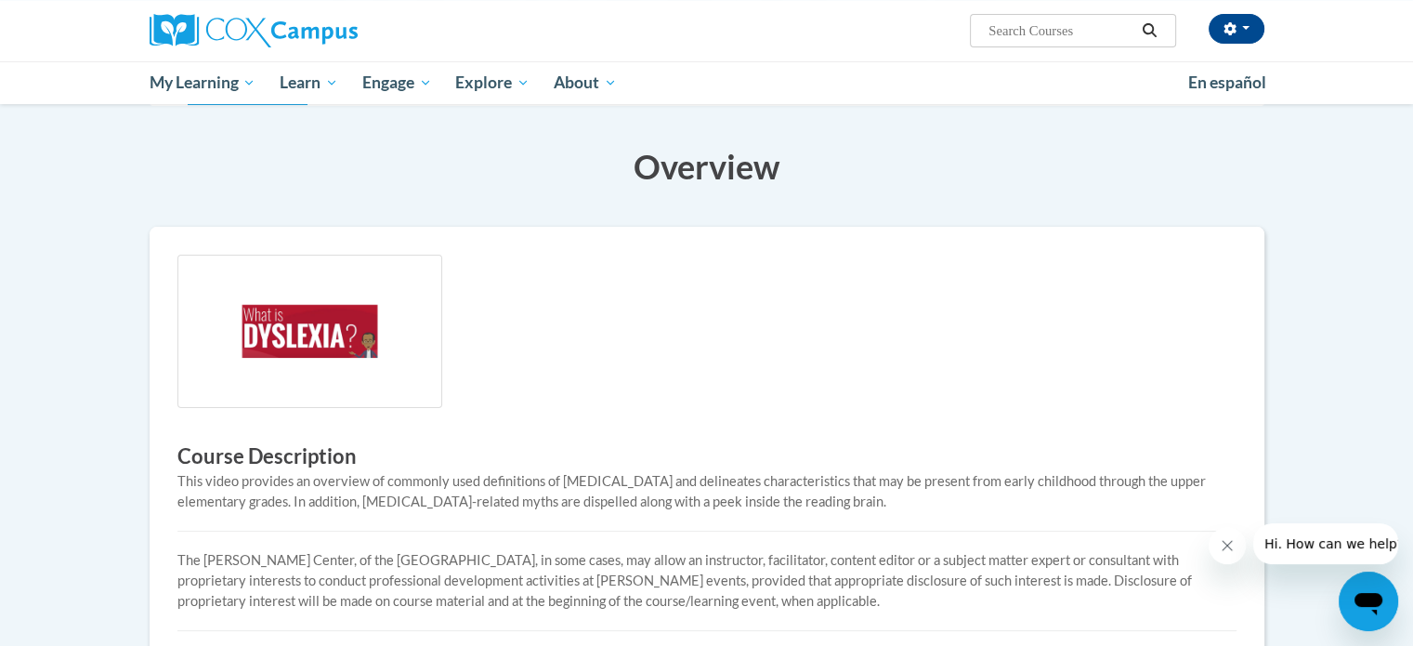
scroll to position [502, 0]
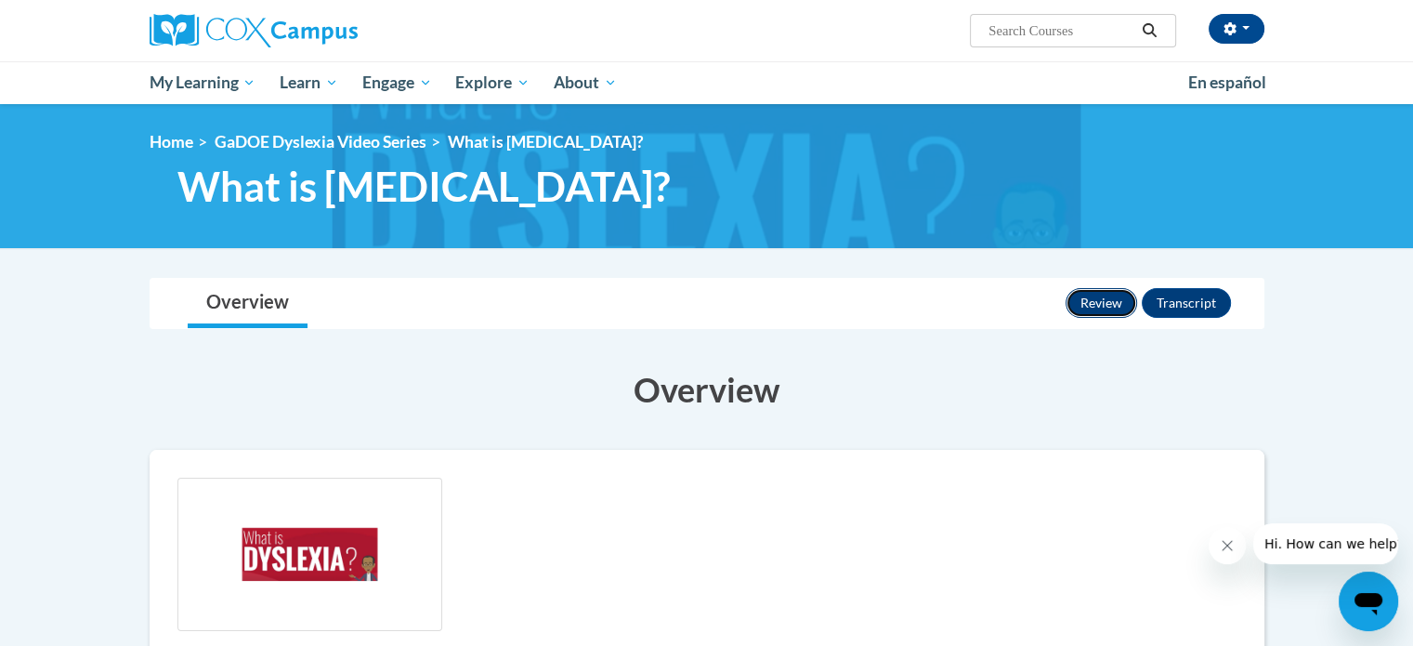
click at [1122, 303] on button "Review" at bounding box center [1102, 303] width 72 height 30
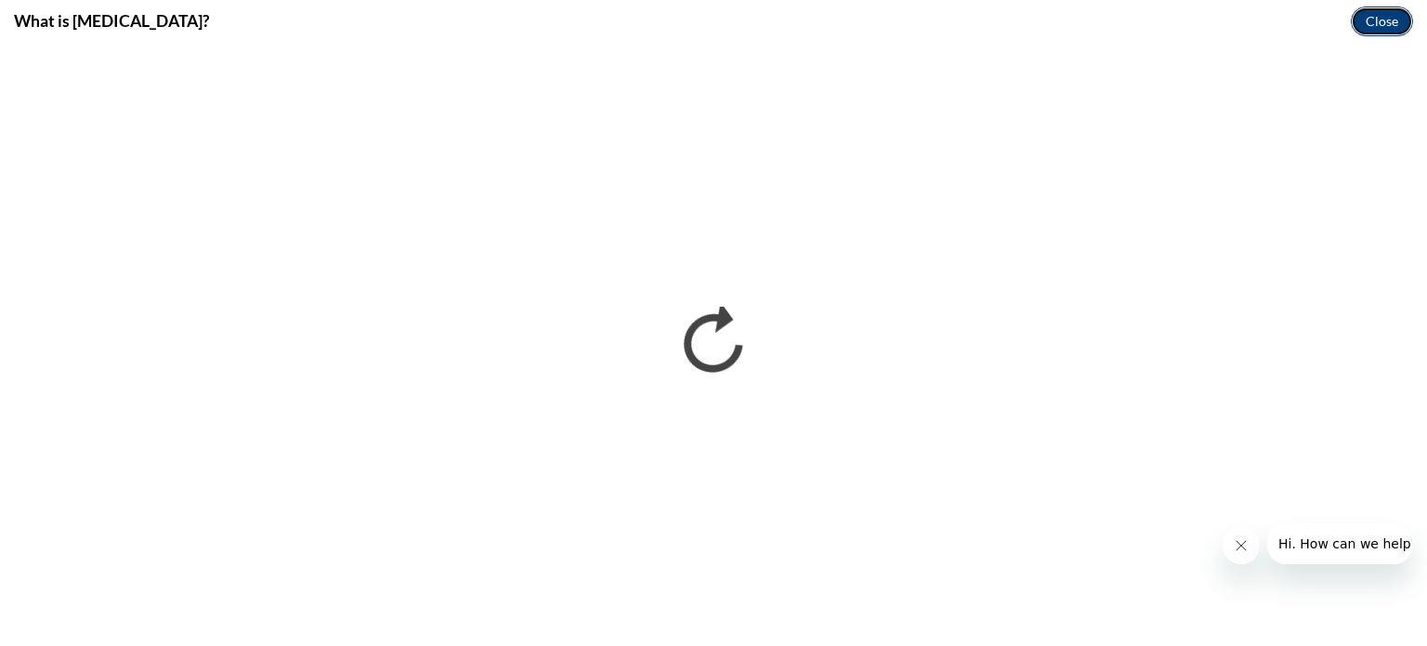
click at [1391, 20] on button "Close" at bounding box center [1382, 22] width 62 height 30
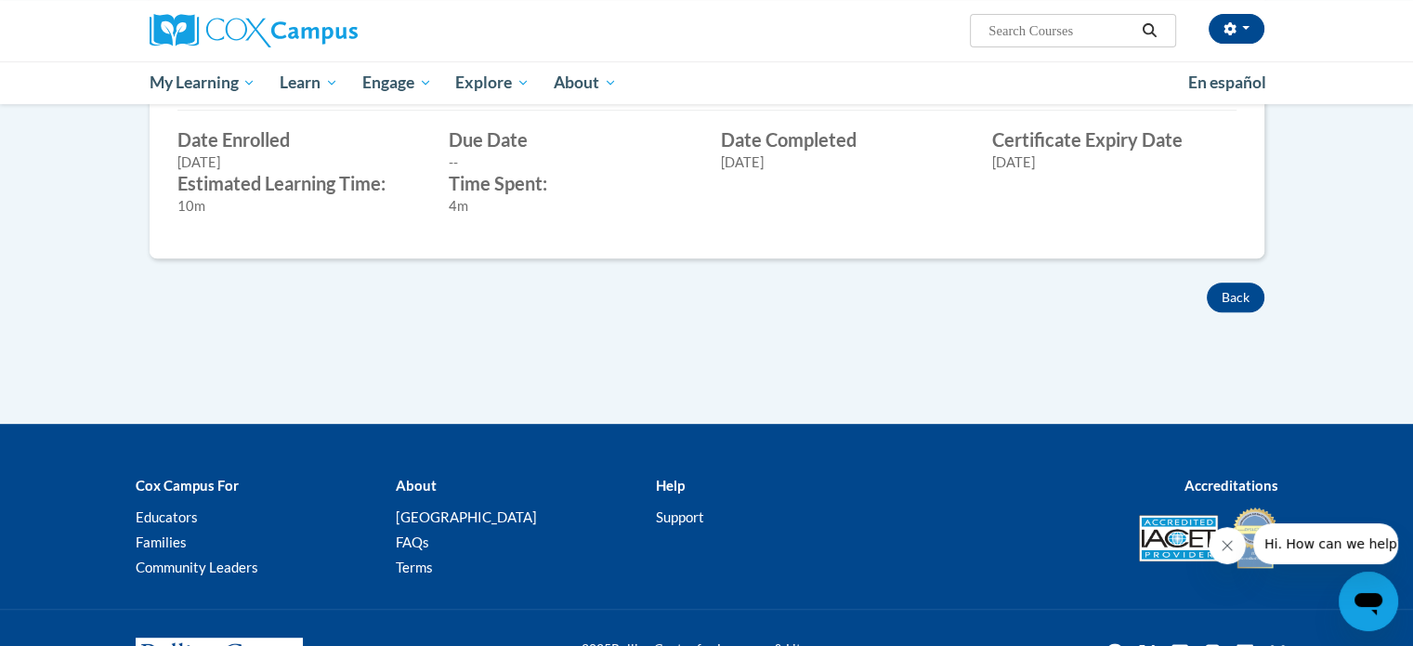
scroll to position [650, 0]
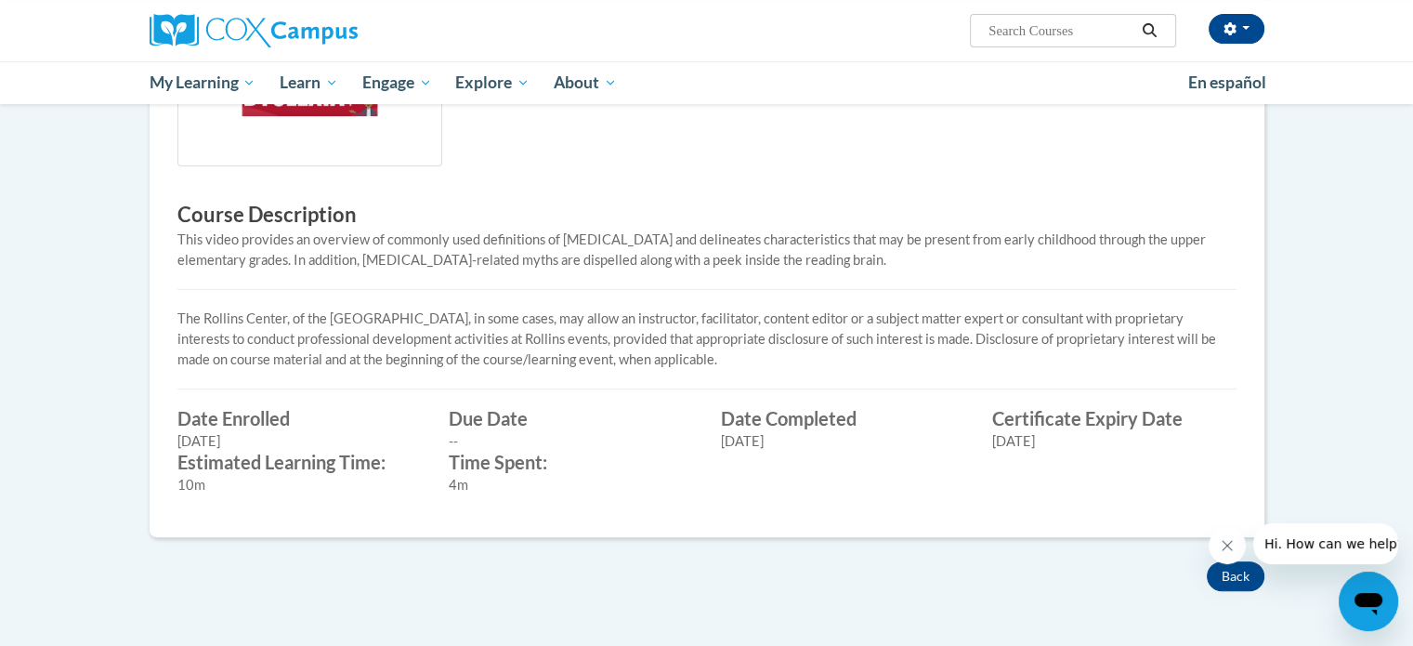
scroll to position [557, 0]
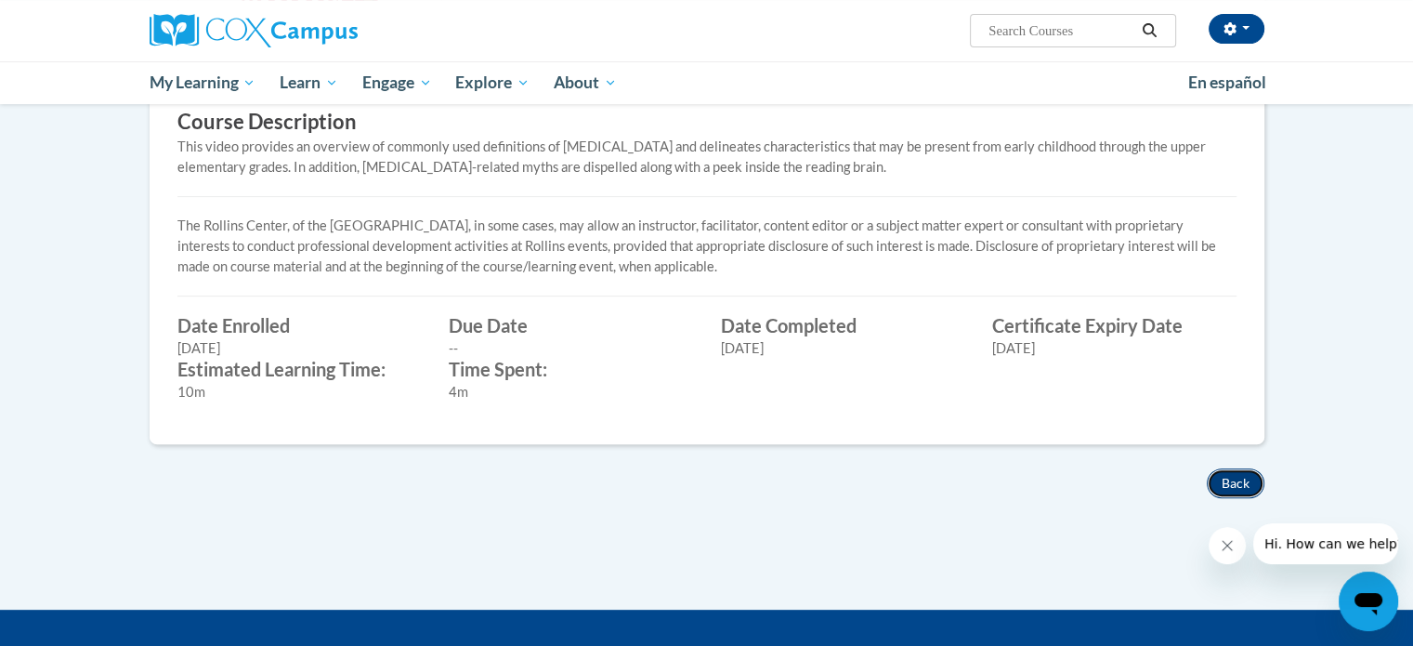
click at [1249, 484] on button "Back" at bounding box center [1236, 483] width 58 height 30
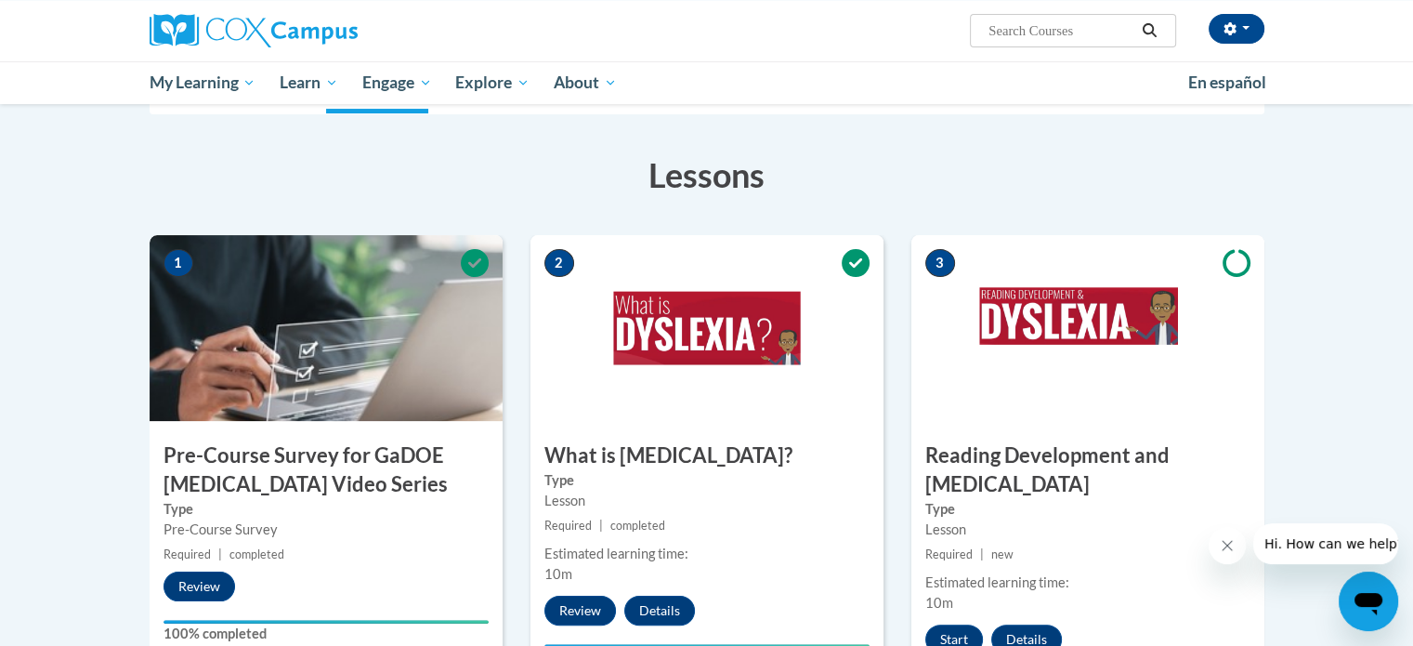
scroll to position [372, 0]
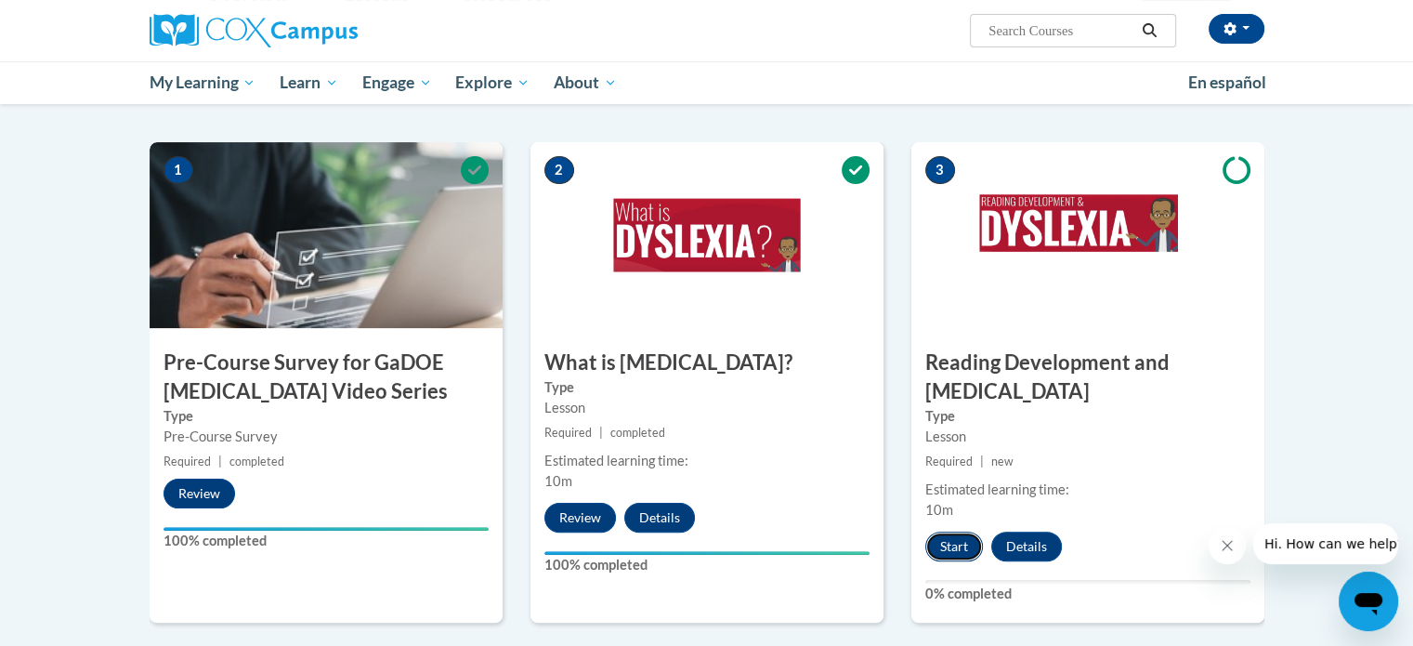
click at [947, 531] on button "Start" at bounding box center [954, 546] width 58 height 30
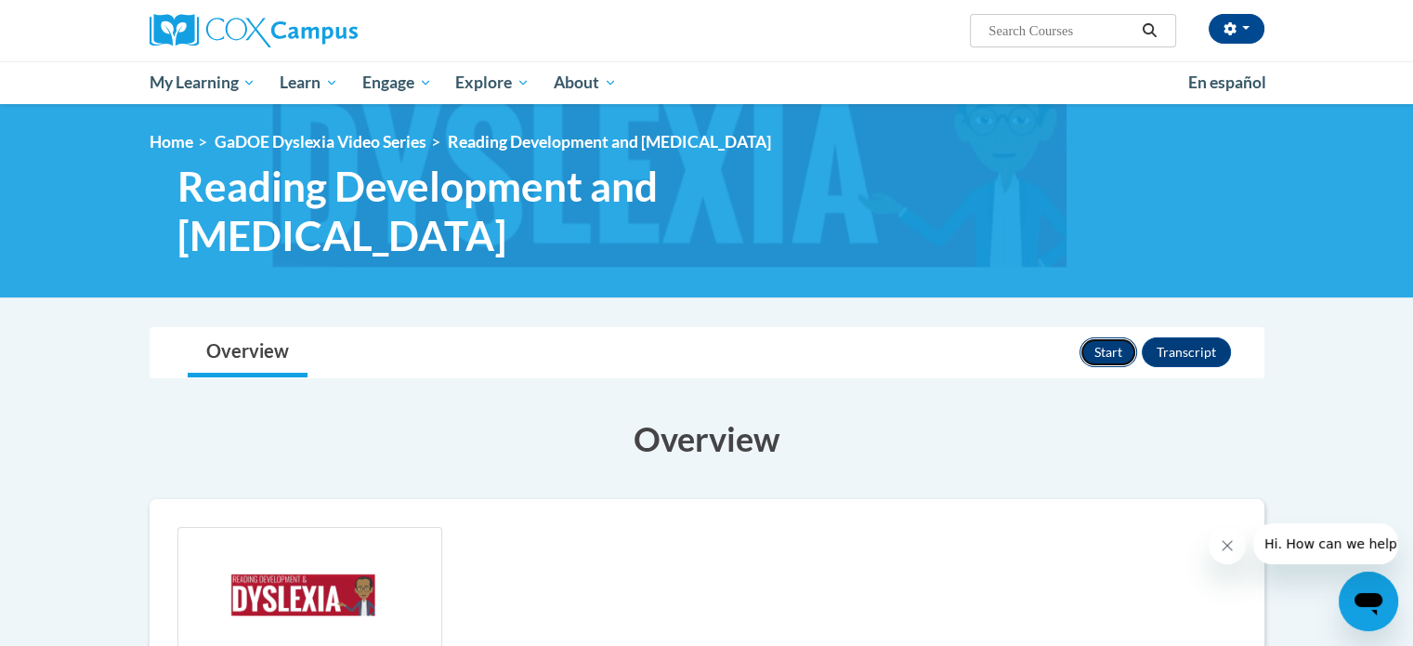
click at [1115, 360] on button "Start" at bounding box center [1109, 352] width 58 height 30
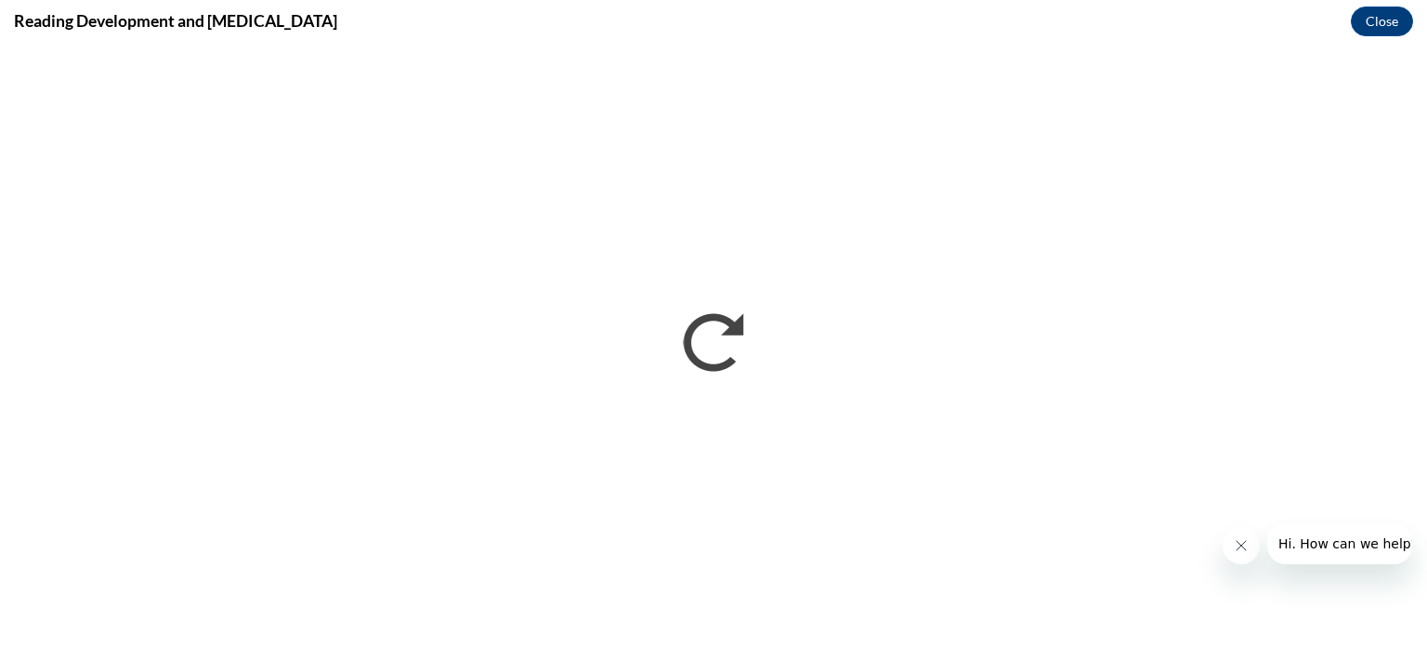
drag, startPoint x: 1240, startPoint y: 544, endPoint x: 2504, endPoint y: 1053, distance: 1362.3
click at [1240, 544] on icon "Close message from company" at bounding box center [1240, 545] width 15 height 15
